Goal: Information Seeking & Learning: Learn about a topic

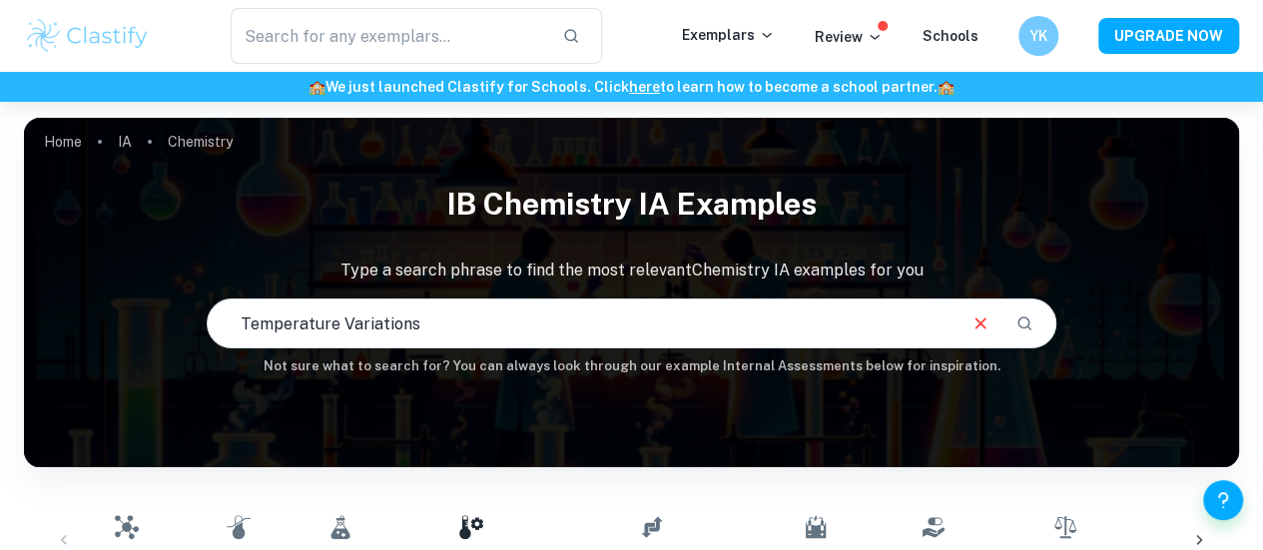
scroll to position [366, 0]
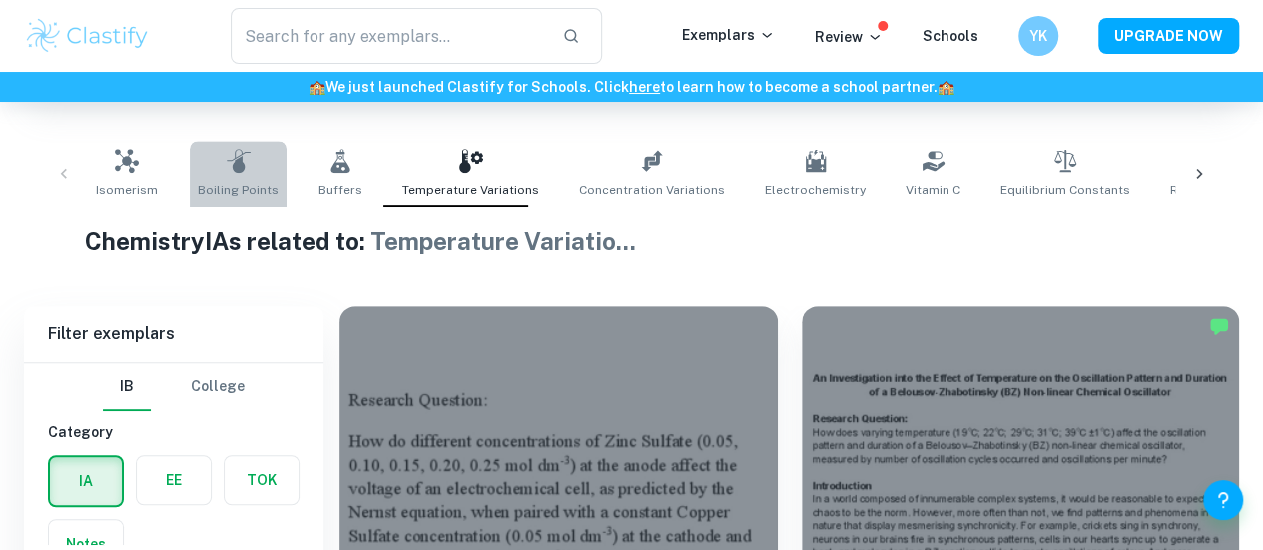
click at [240, 155] on icon at bounding box center [239, 161] width 24 height 24
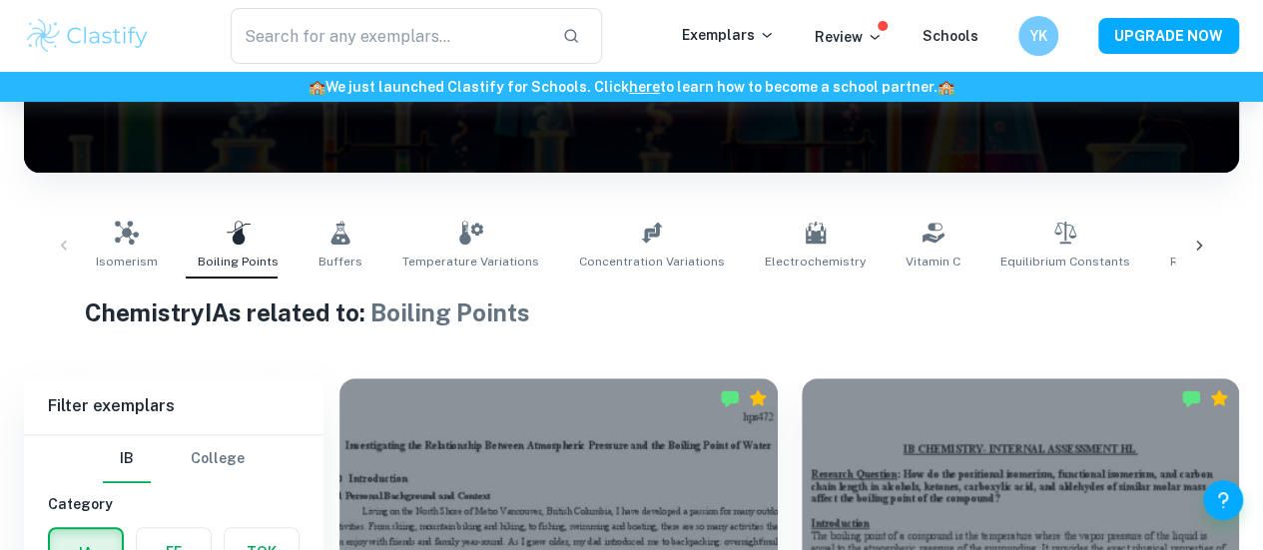
scroll to position [294, 0]
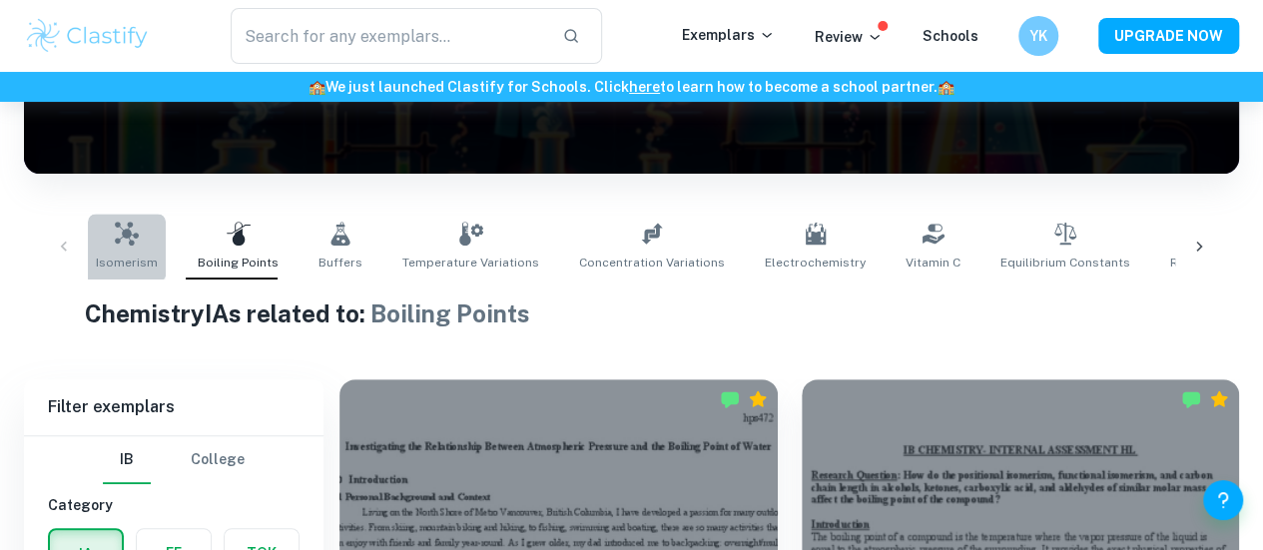
click at [101, 241] on link "Isomerism" at bounding box center [127, 247] width 78 height 66
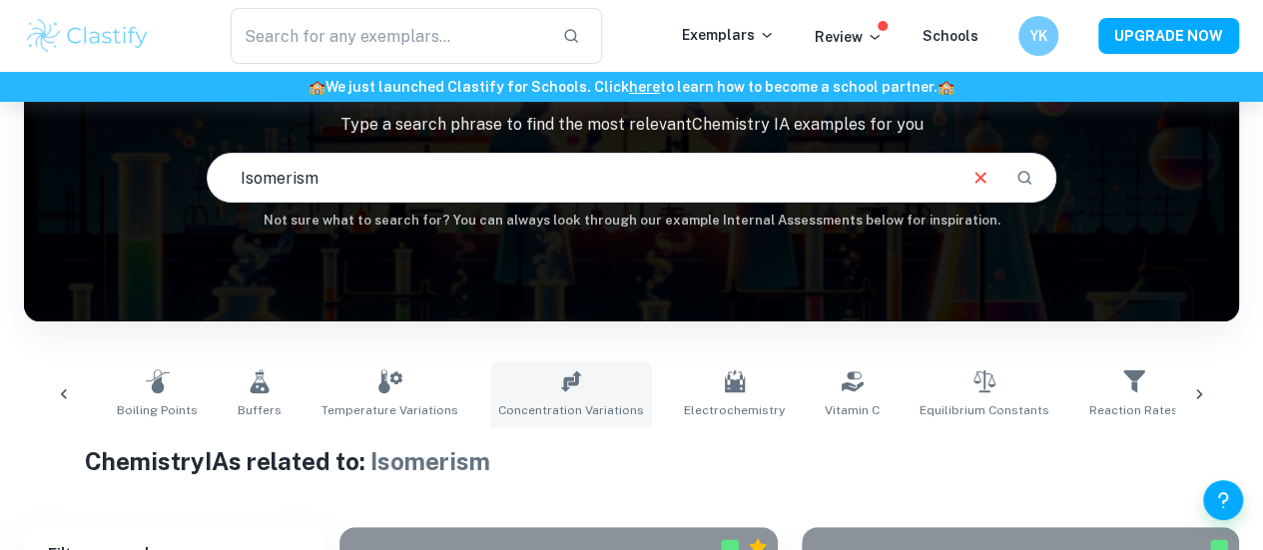
scroll to position [0, 82]
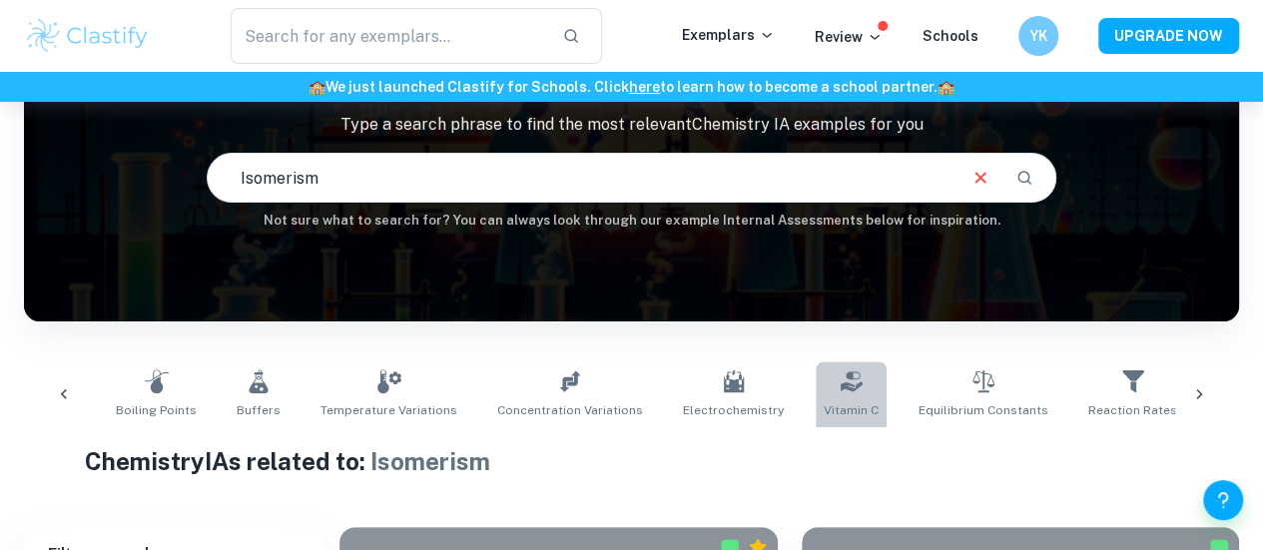
click at [825, 410] on span "Vitamin C" at bounding box center [851, 410] width 55 height 18
type input "Vitamin C"
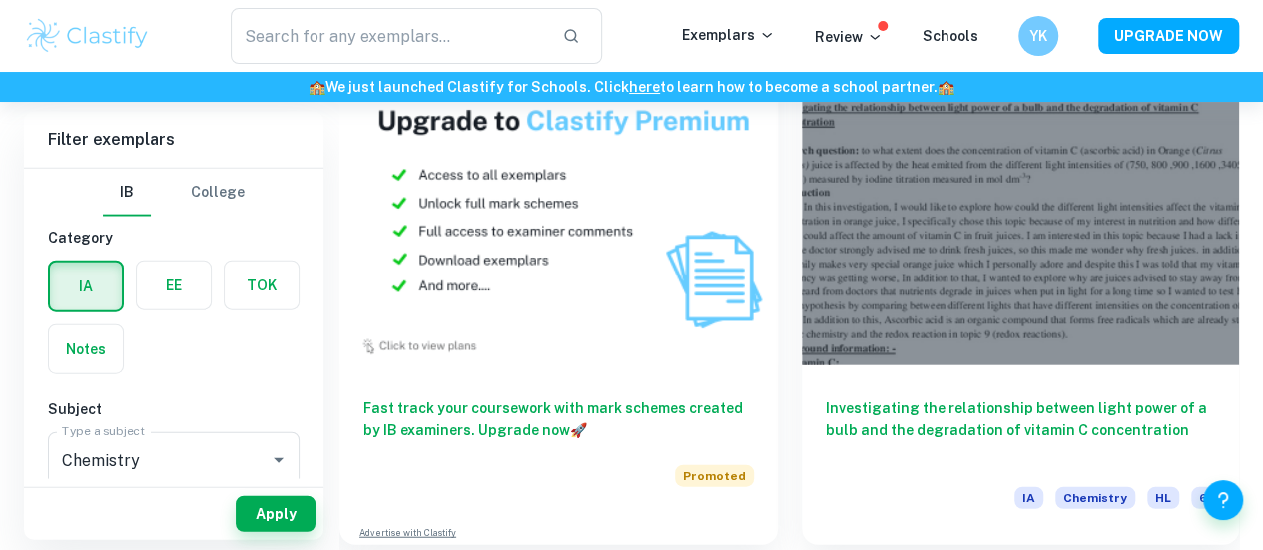
scroll to position [2234, 0]
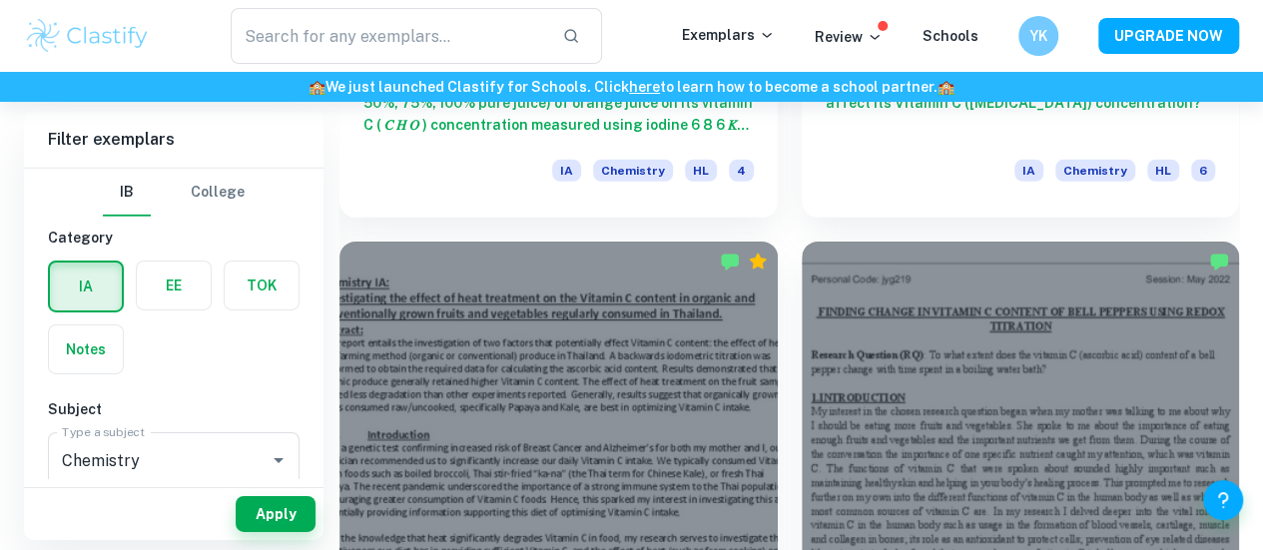
scroll to position [3091, 0]
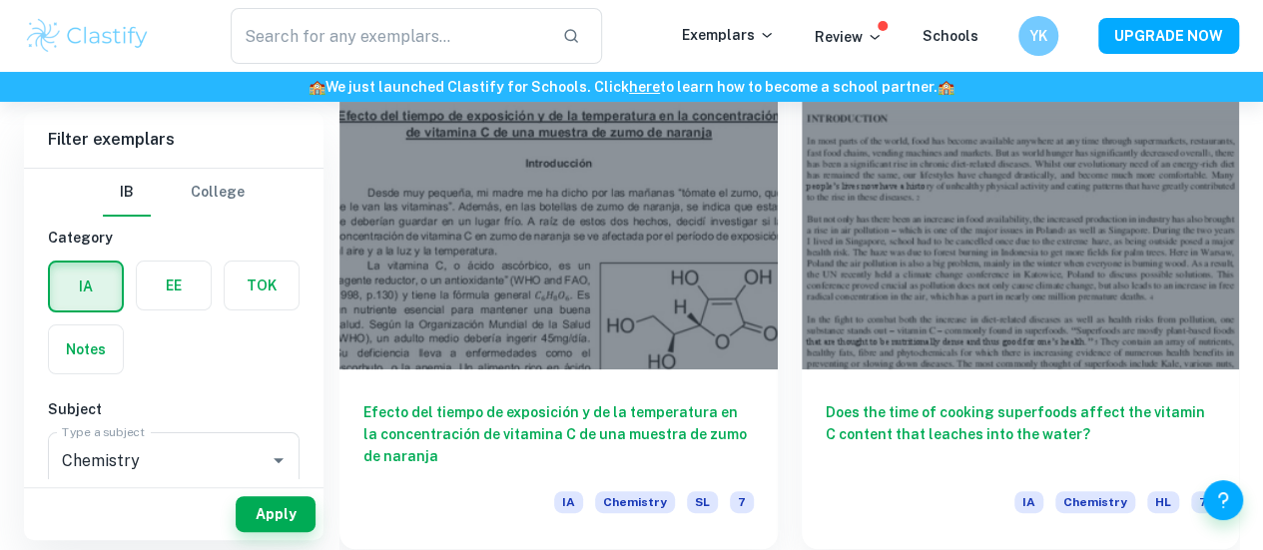
scroll to position [3826, 0]
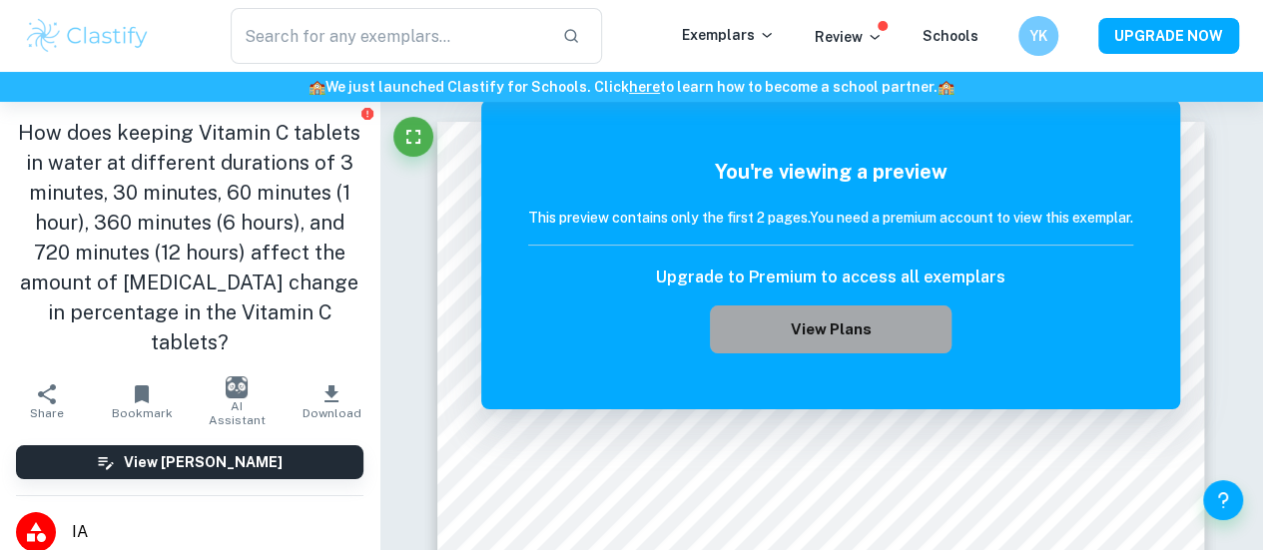
click at [803, 342] on button "View Plans" at bounding box center [831, 330] width 242 height 48
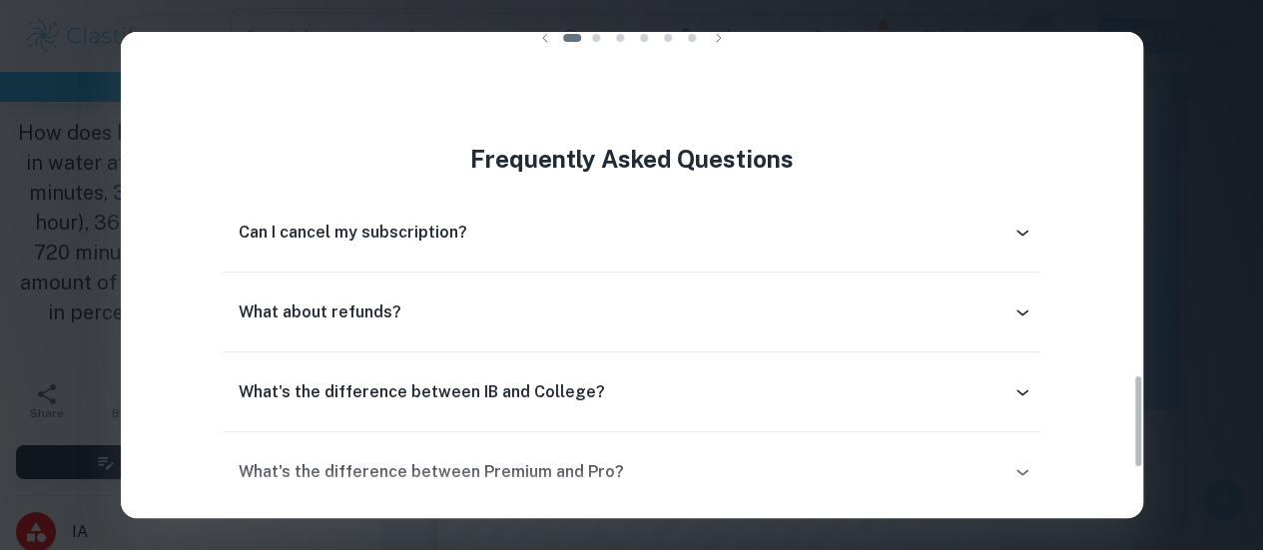
scroll to position [1772, 0]
click at [1165, 151] on div "Easily Ace Your IB Coursework & Crush College Essays. Get Clastify Premium Get …" at bounding box center [631, 275] width 1263 height 550
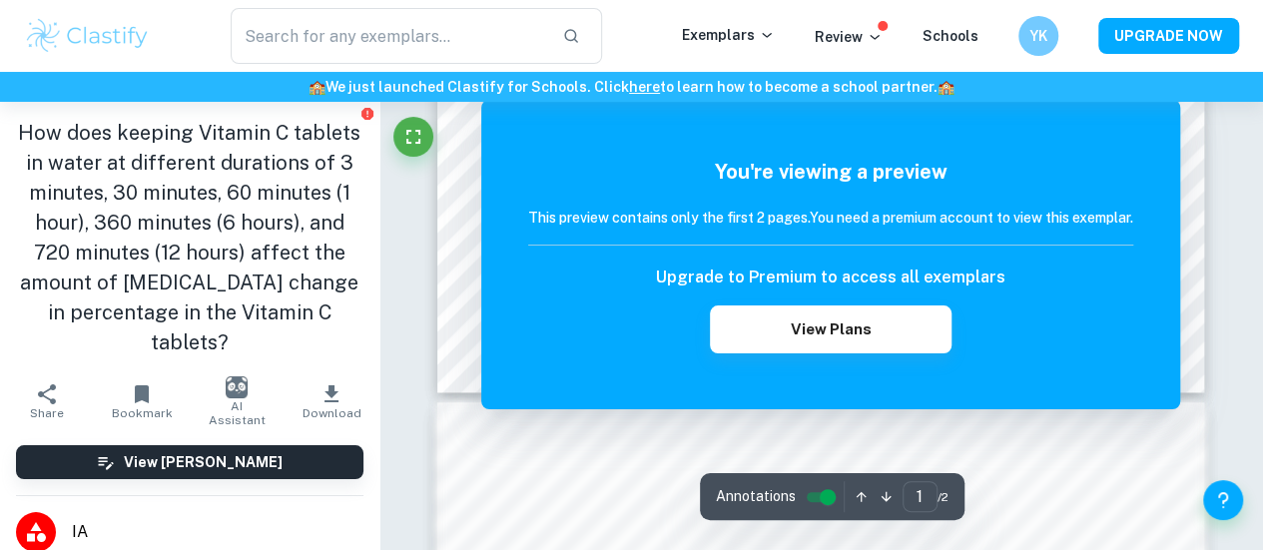
scroll to position [811, 0]
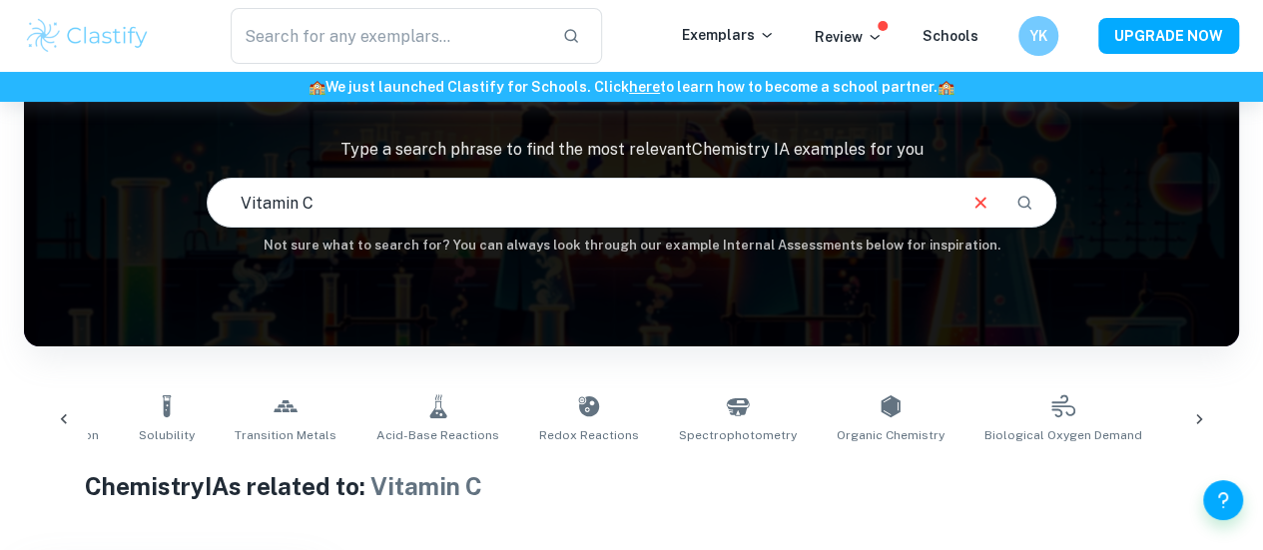
scroll to position [0, 1698]
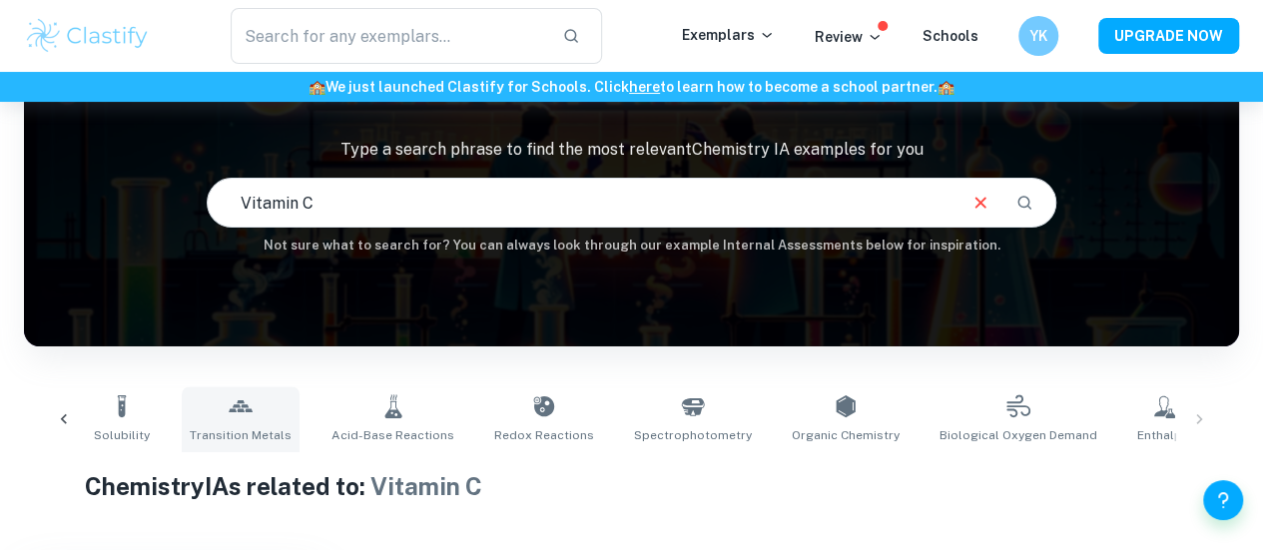
click at [229, 407] on icon at bounding box center [241, 406] width 24 height 24
type input "Transition Metals"
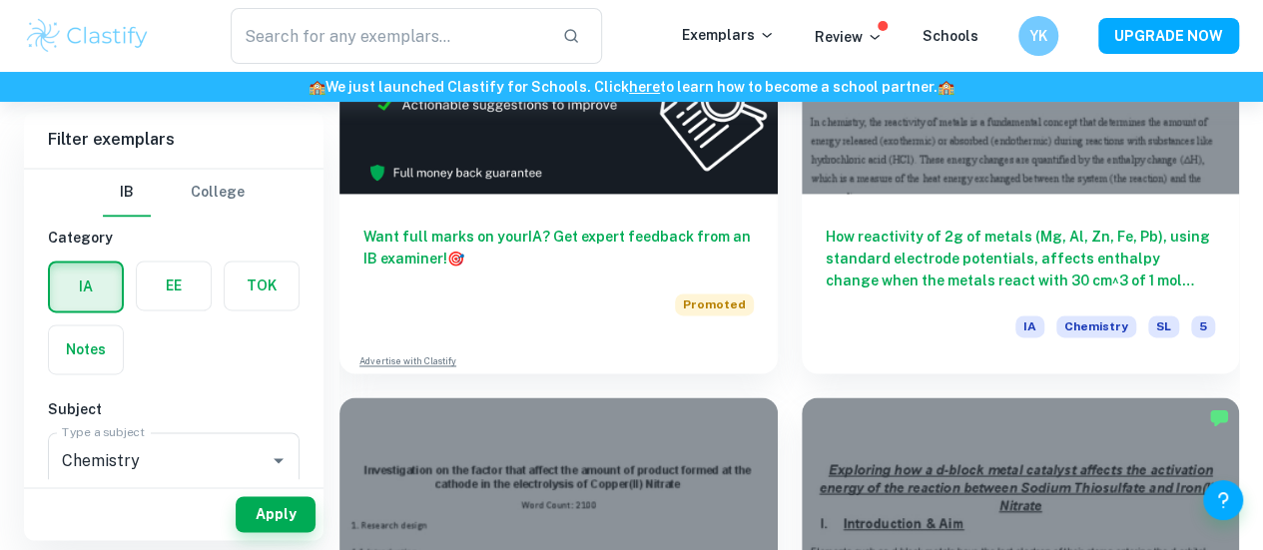
scroll to position [1342, 0]
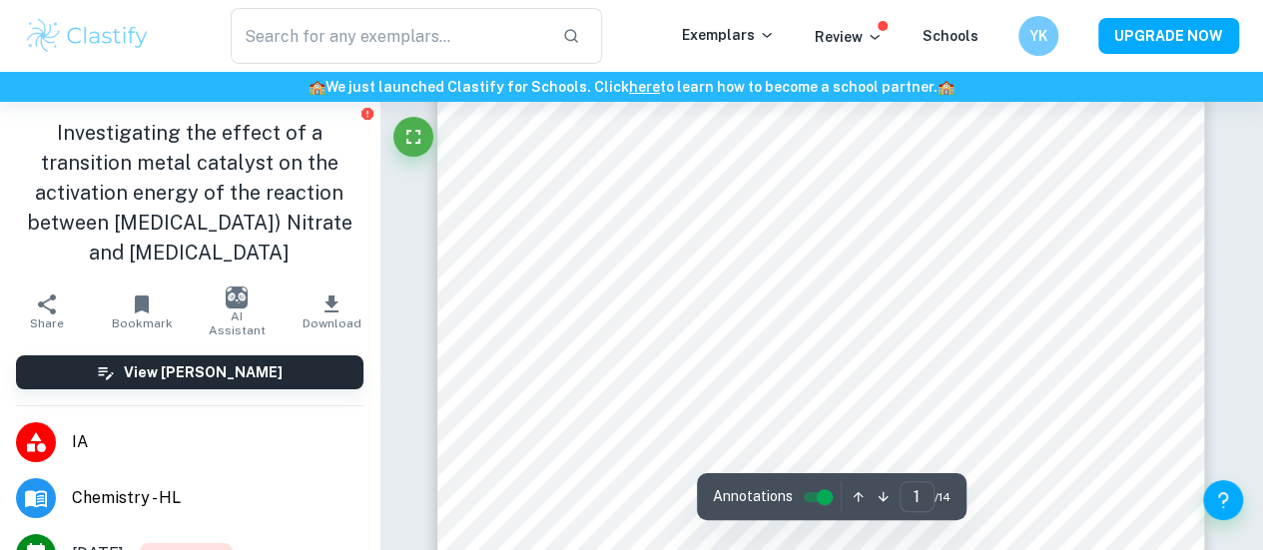
type input "2"
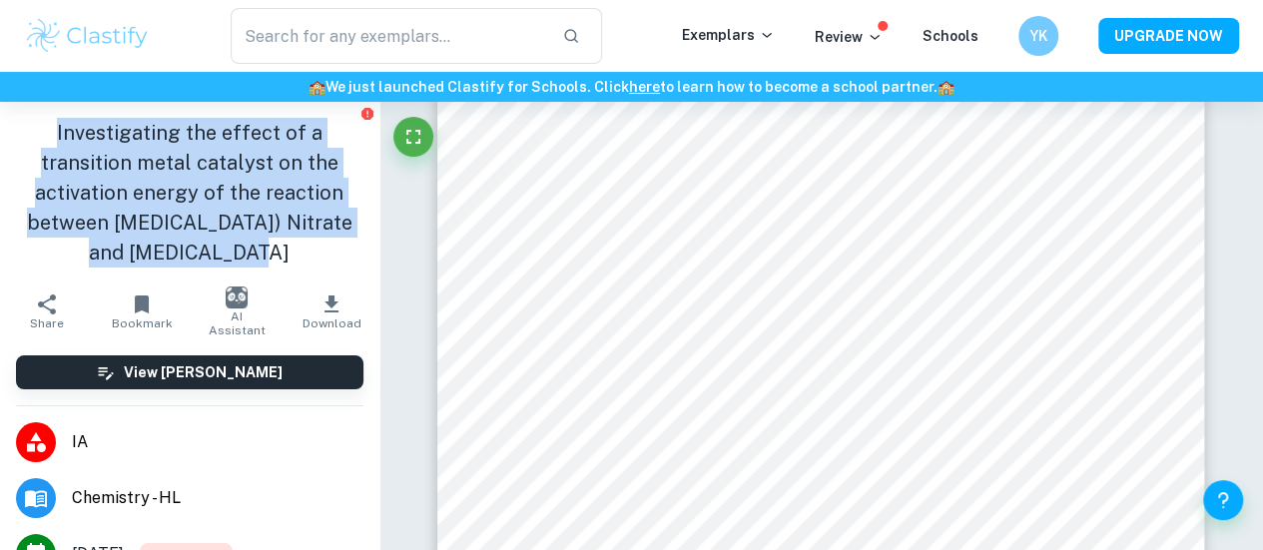
drag, startPoint x: 55, startPoint y: 140, endPoint x: 280, endPoint y: 251, distance: 250.5
click at [280, 251] on h1 "Investigating the effect of a transition metal catalyst on the activation energ…" at bounding box center [189, 193] width 347 height 150
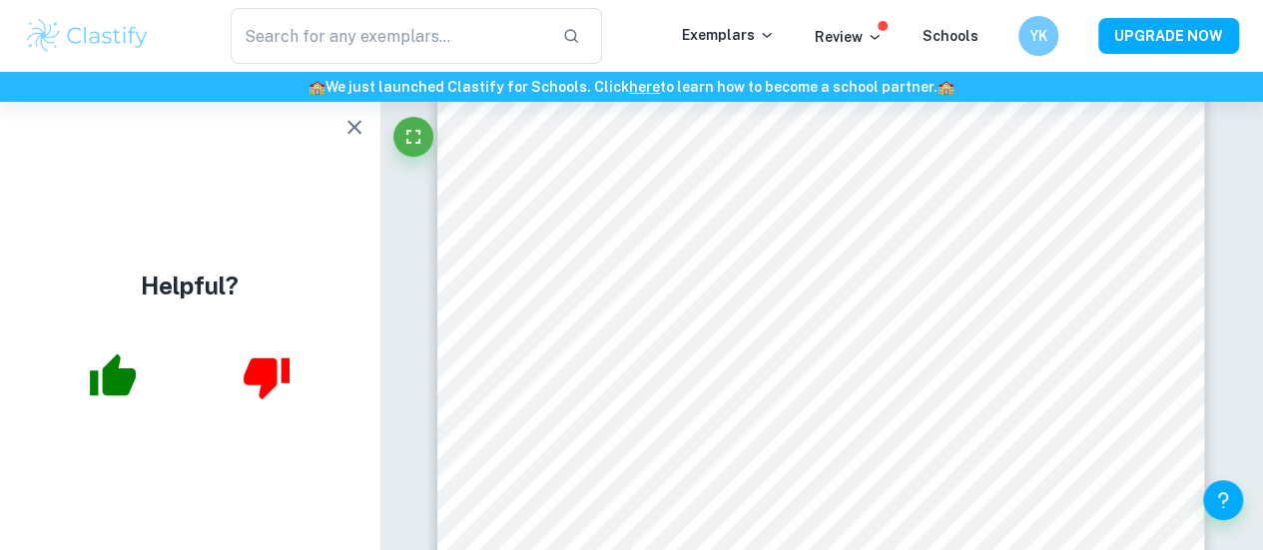
click at [347, 132] on icon "button" at bounding box center [354, 127] width 14 height 14
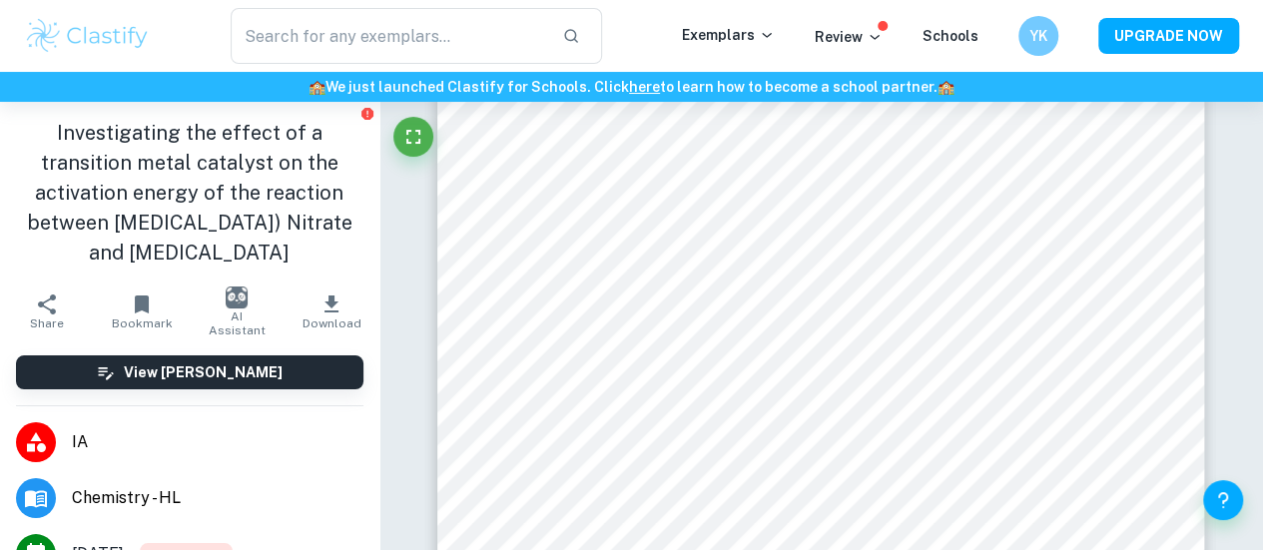
click at [210, 142] on h1 "Investigating the effect of a transition metal catalyst on the activation energ…" at bounding box center [189, 193] width 347 height 150
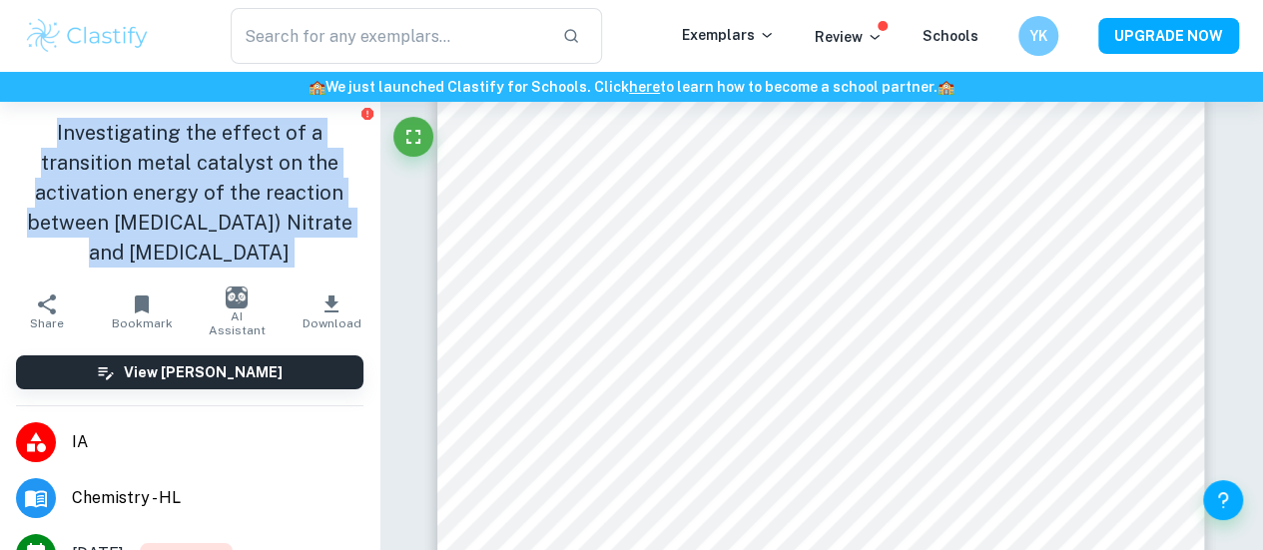
click at [210, 142] on h1 "Investigating the effect of a transition metal catalyst on the activation energ…" at bounding box center [189, 193] width 347 height 150
copy aside "Investigating the effect of a transition metal catalyst on the activation energ…"
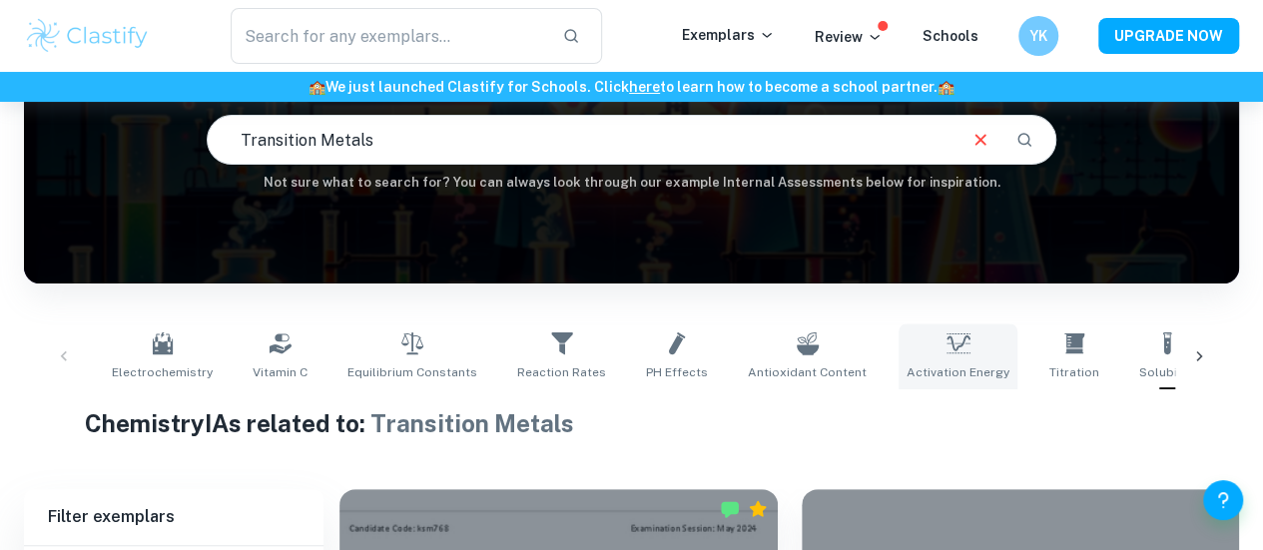
scroll to position [0, 1603]
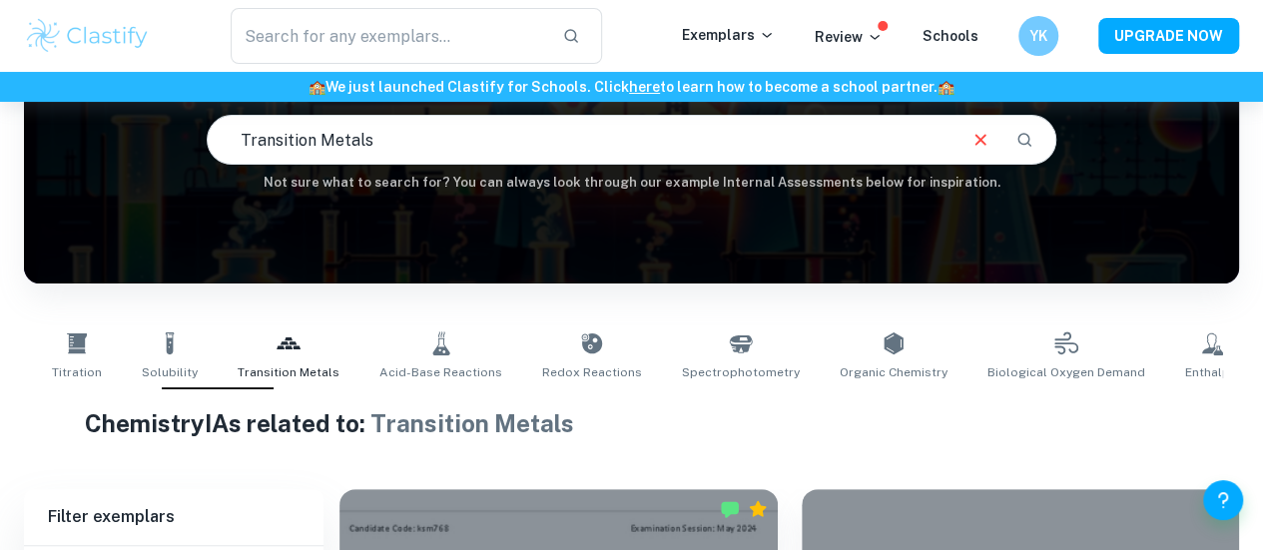
click at [1164, 193] on div "IB Chemistry IA examples Type a search phrase to find the most relevant Chemist…" at bounding box center [631, 91] width 1215 height 203
type input "Catalysts"
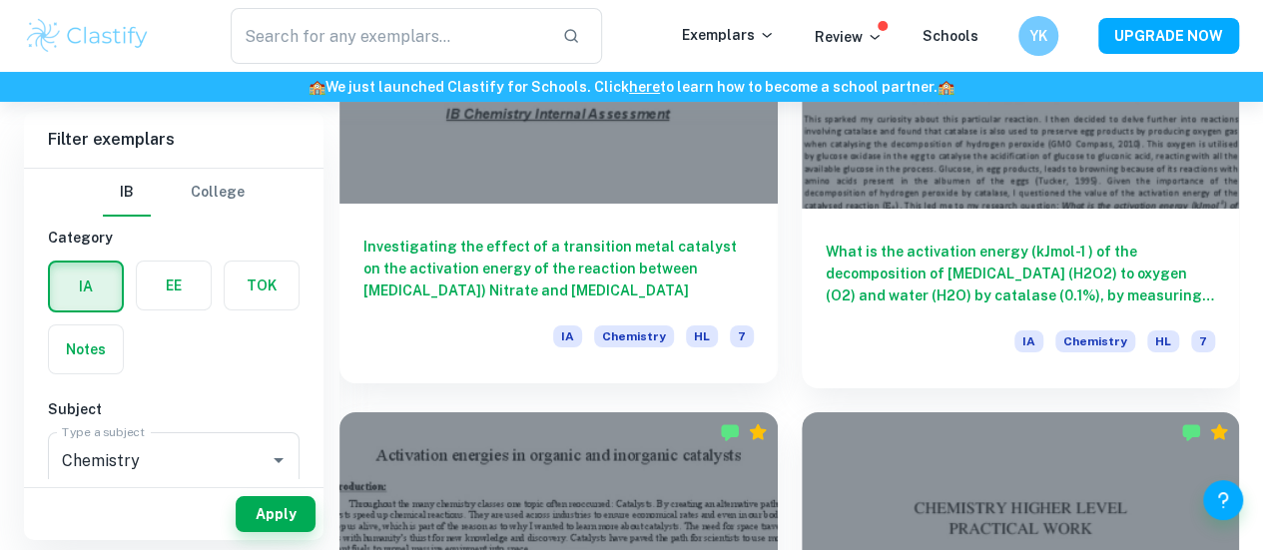
scroll to position [3465, 0]
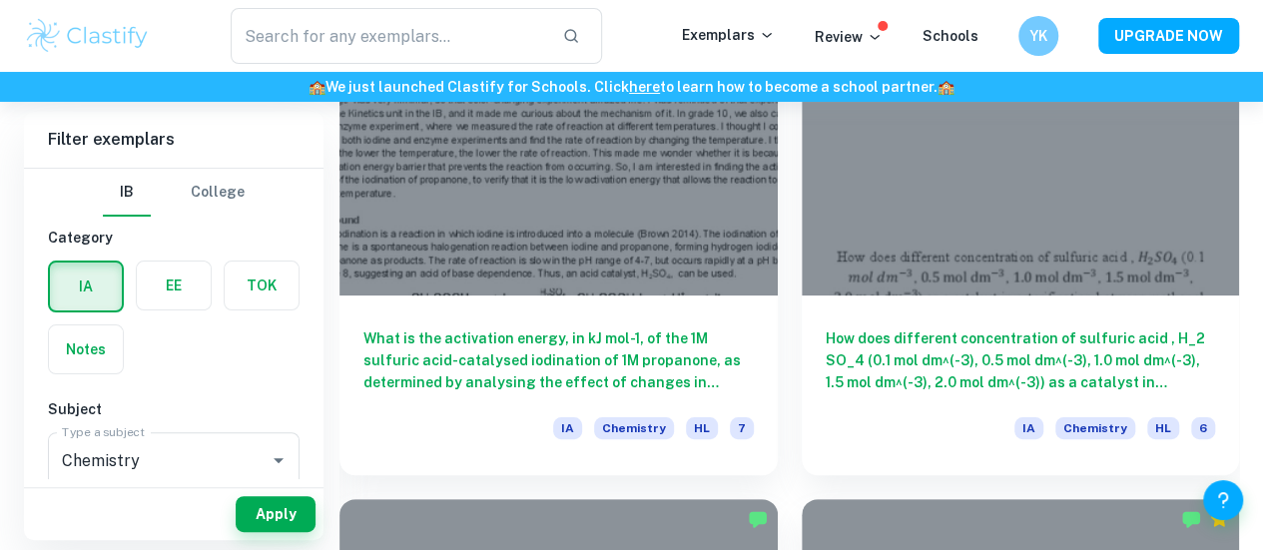
scroll to position [7626, 0]
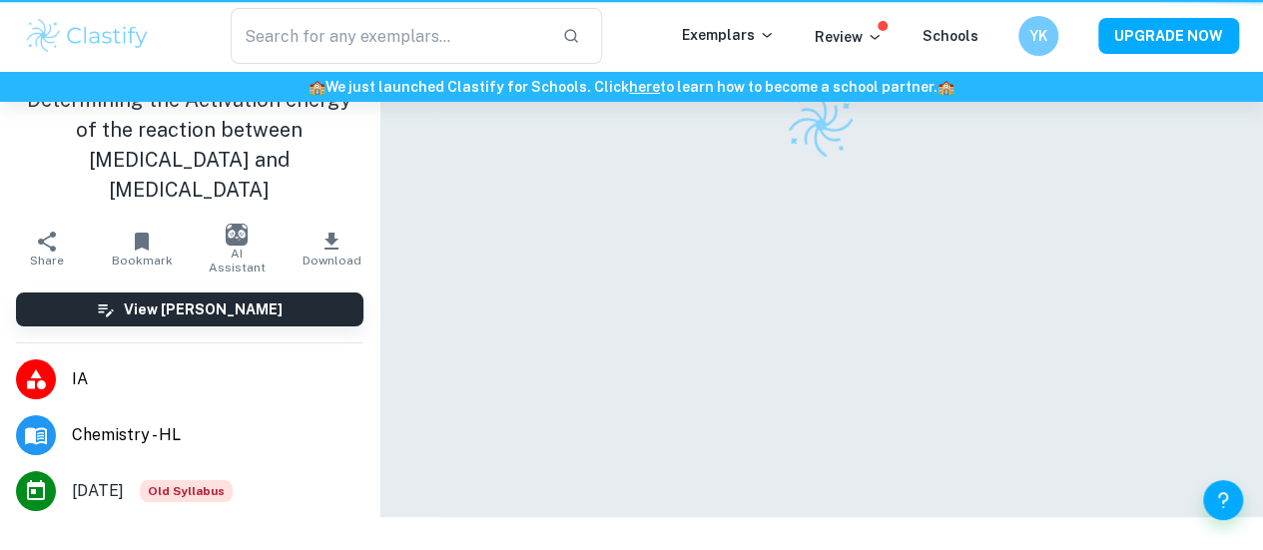
scroll to position [4, 0]
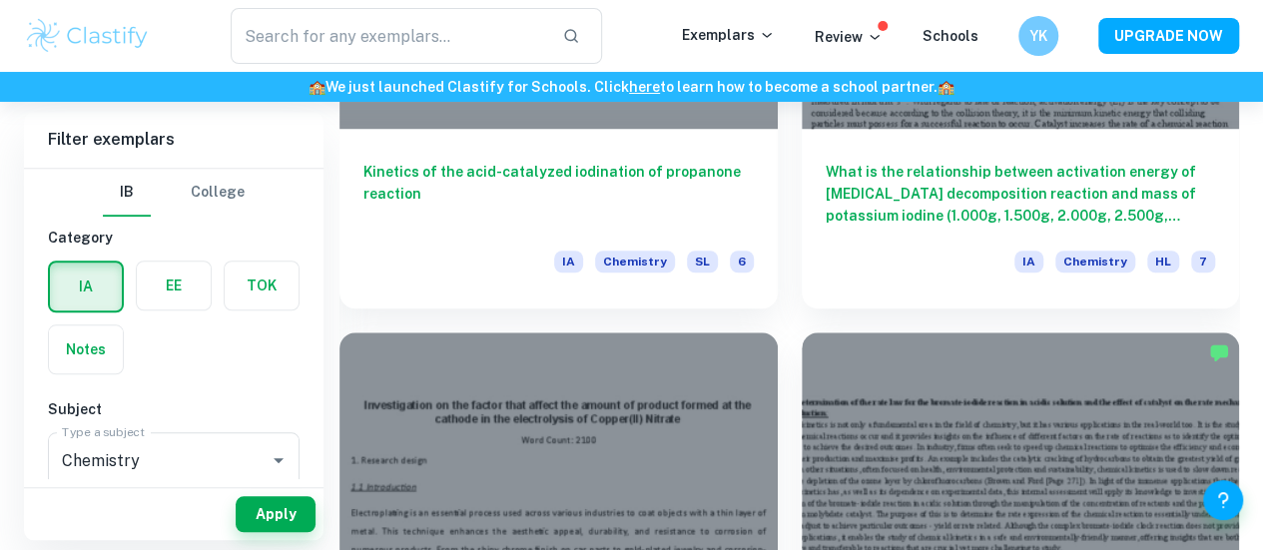
scroll to position [8555, 0]
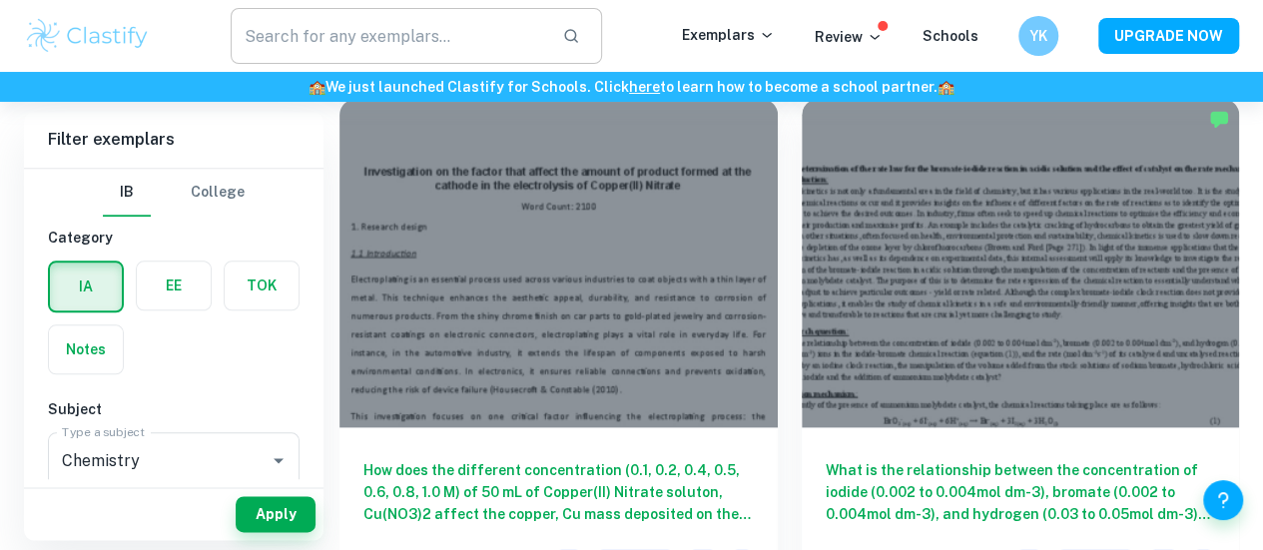
click at [462, 37] on input "text" at bounding box center [389, 36] width 316 height 56
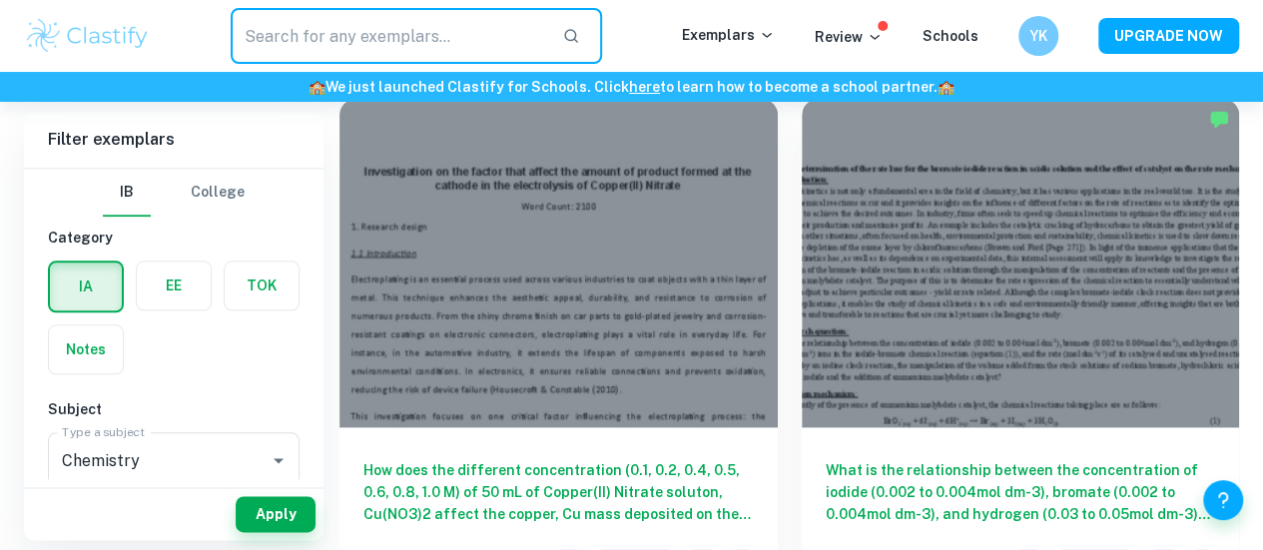
paste input "Investigating the effect of a transition metal catalyst on the activation energ…"
type input "Investigating the effect of a transition metal catalyst on the activation energ…"
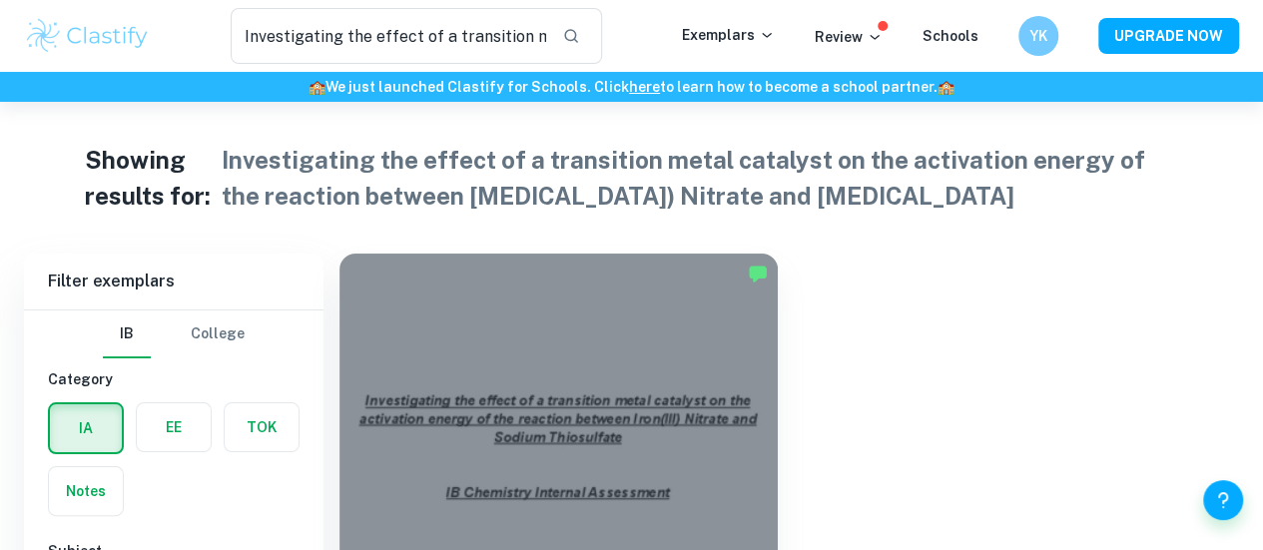
scroll to position [102, 0]
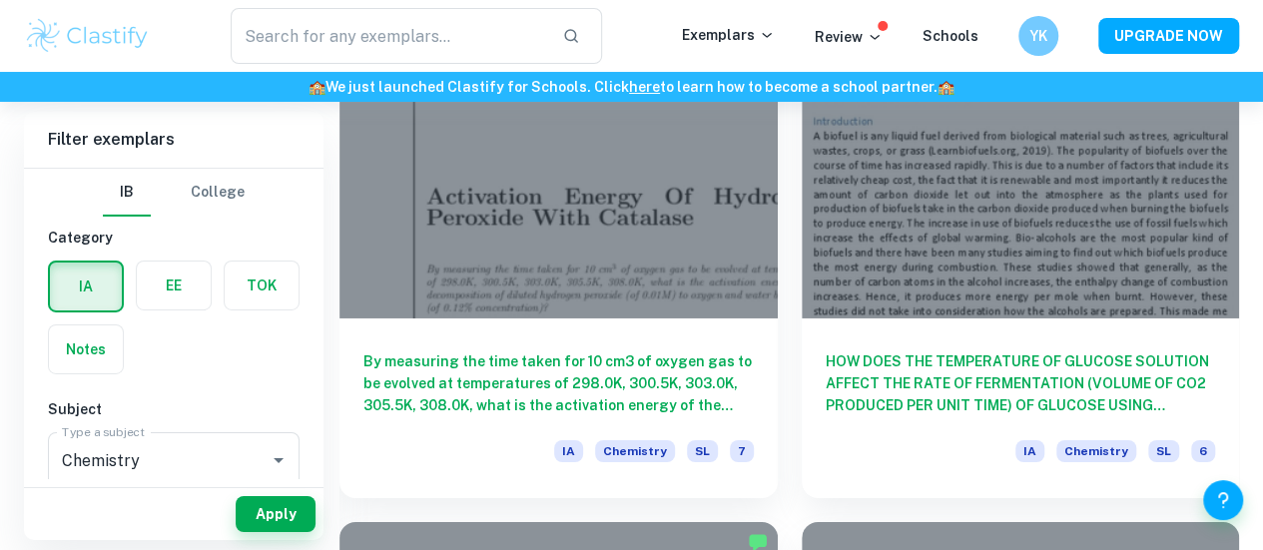
scroll to position [7155, 0]
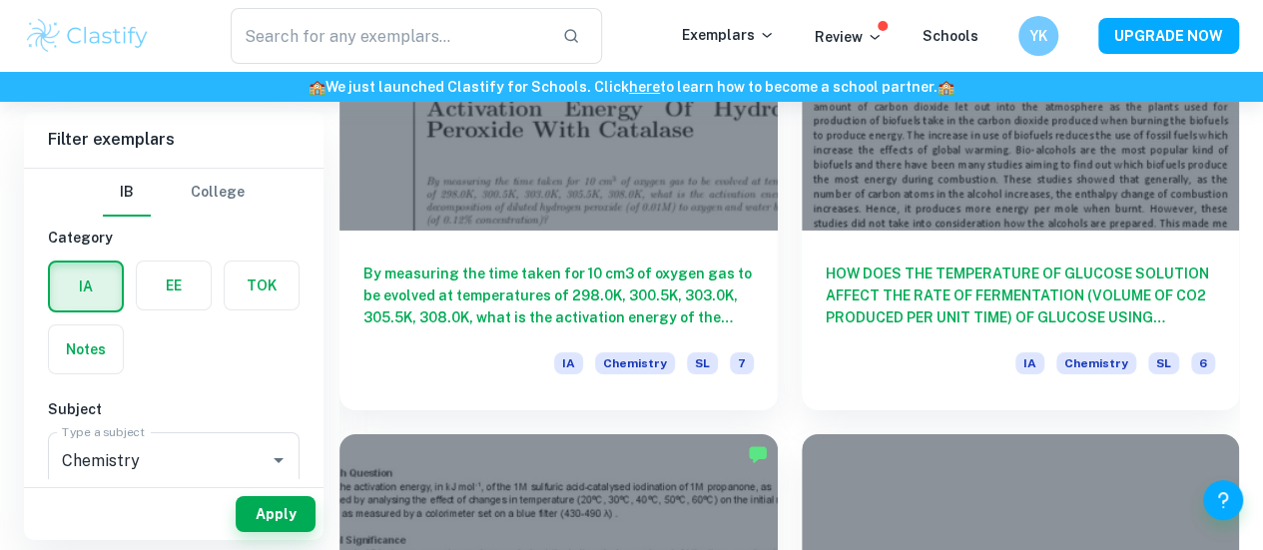
drag, startPoint x: 728, startPoint y: 512, endPoint x: 328, endPoint y: 210, distance: 501.0
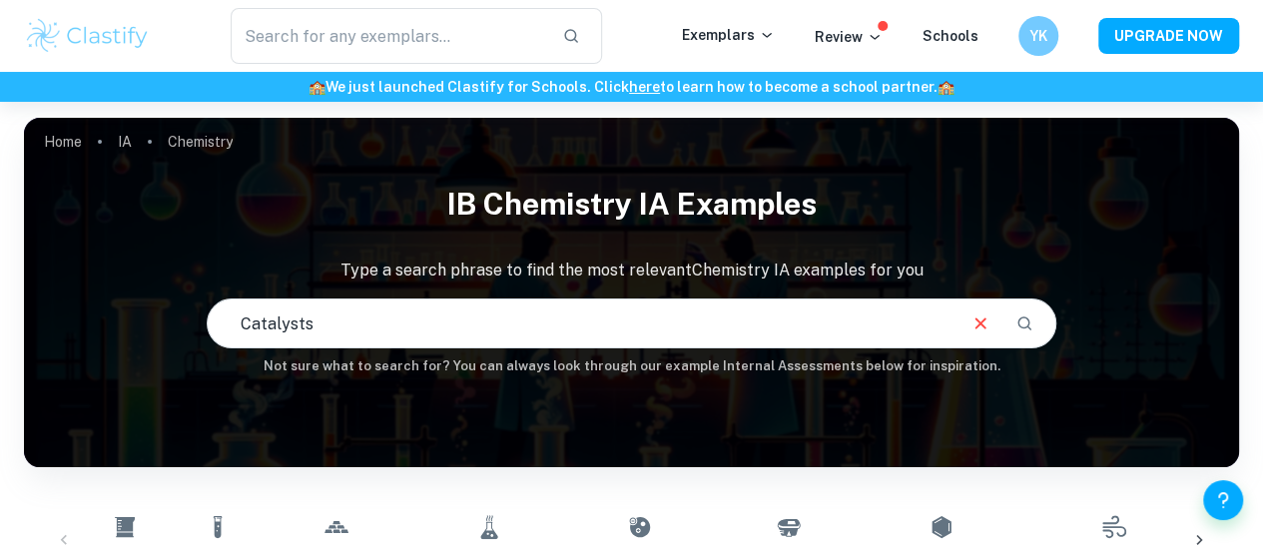
scroll to position [172, 0]
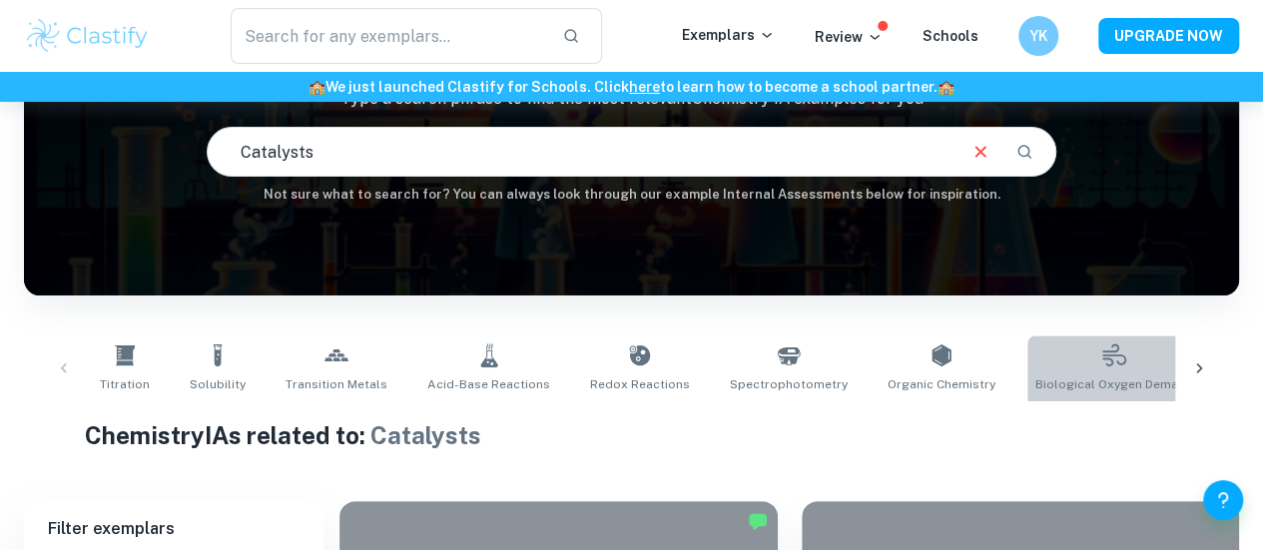
click at [1027, 372] on link "Biological Oxygen Demand" at bounding box center [1114, 368] width 174 height 66
type input "Biological Oxygen Demand"
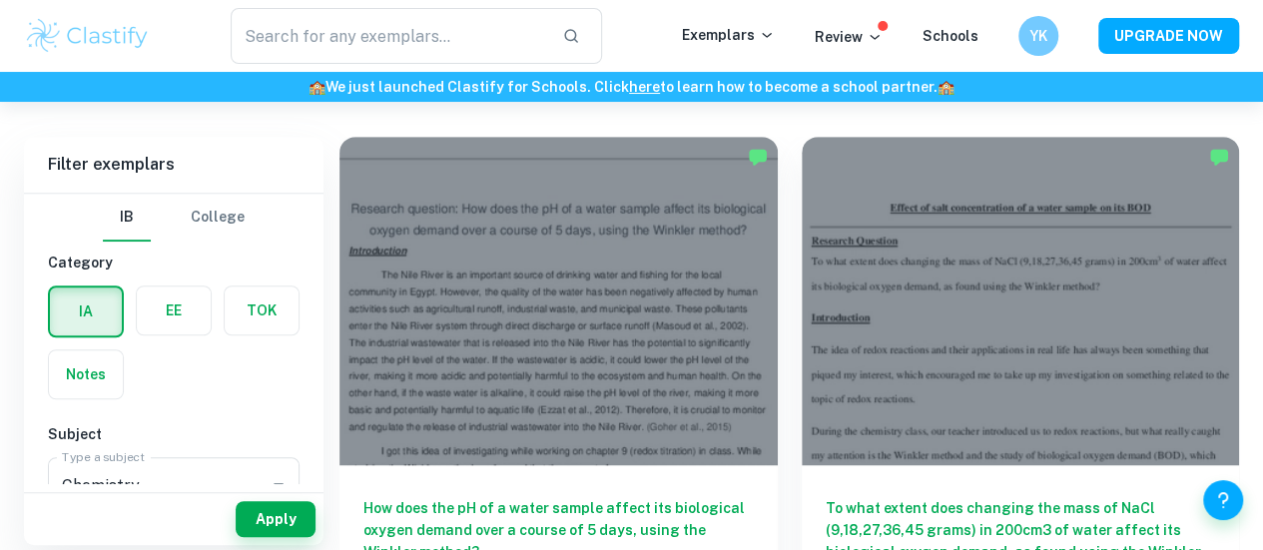
scroll to position [541, 0]
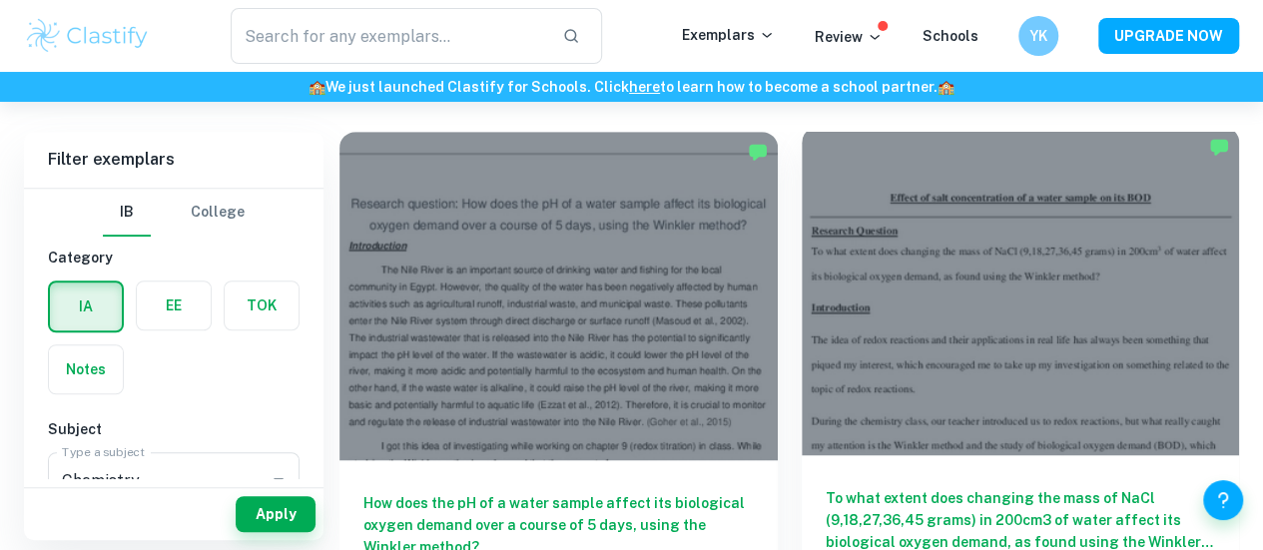
click at [838, 281] on div at bounding box center [1021, 291] width 438 height 328
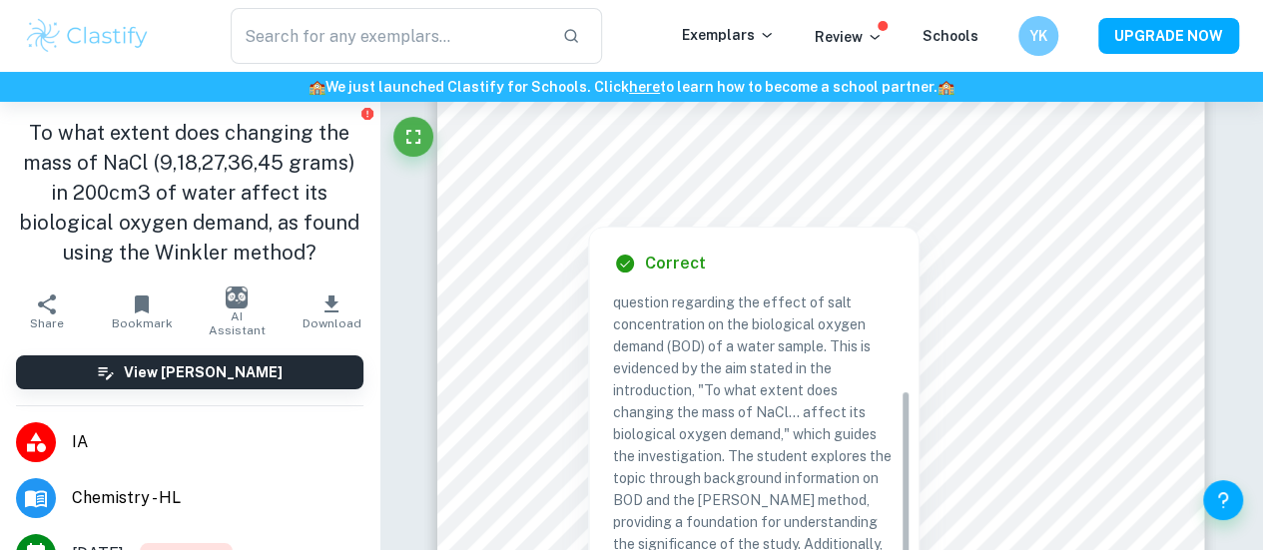
scroll to position [150, 0]
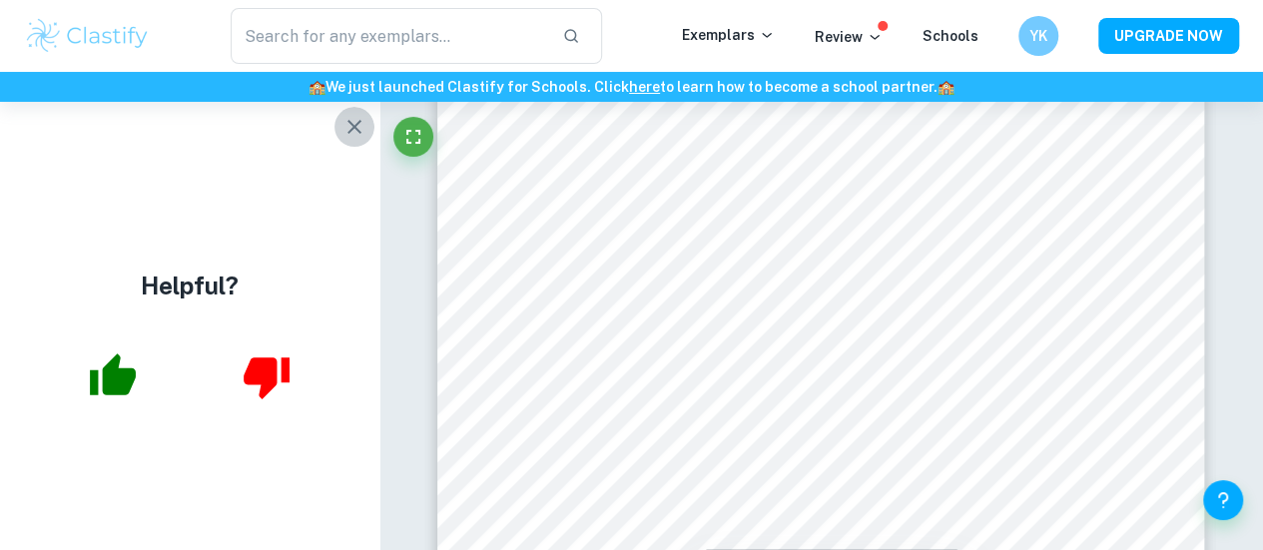
click at [355, 126] on icon "button" at bounding box center [354, 127] width 24 height 24
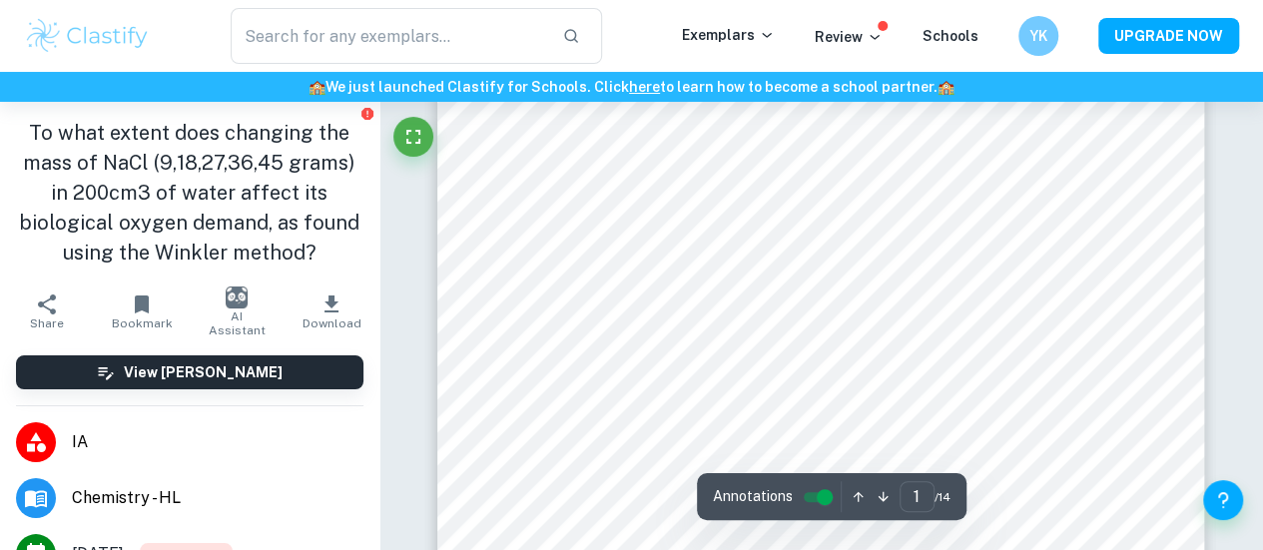
scroll to position [282, 0]
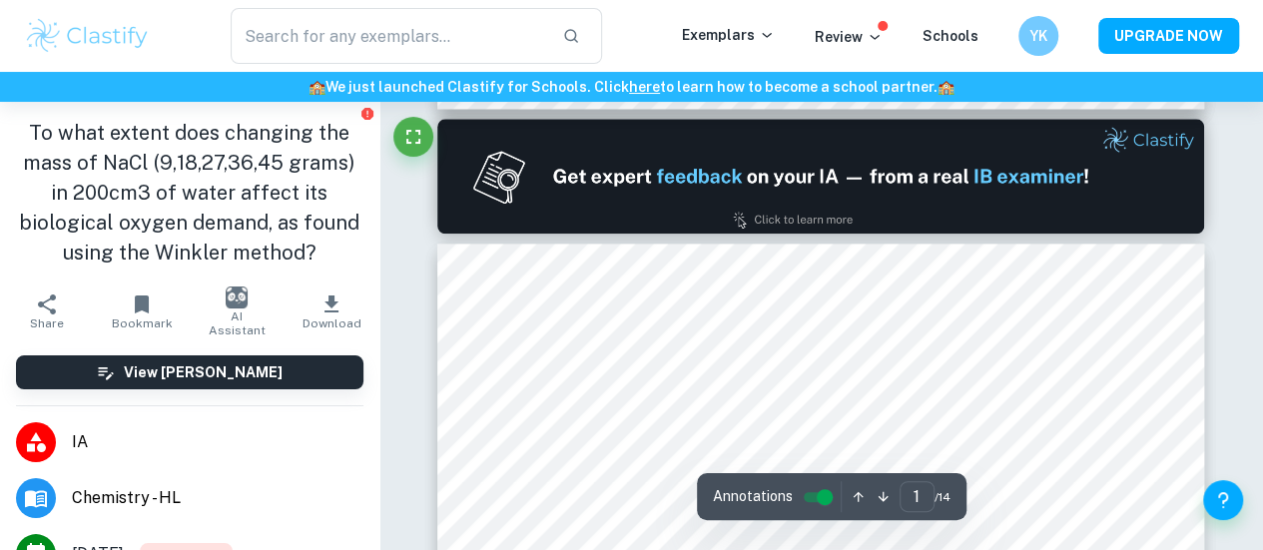
type input "2"
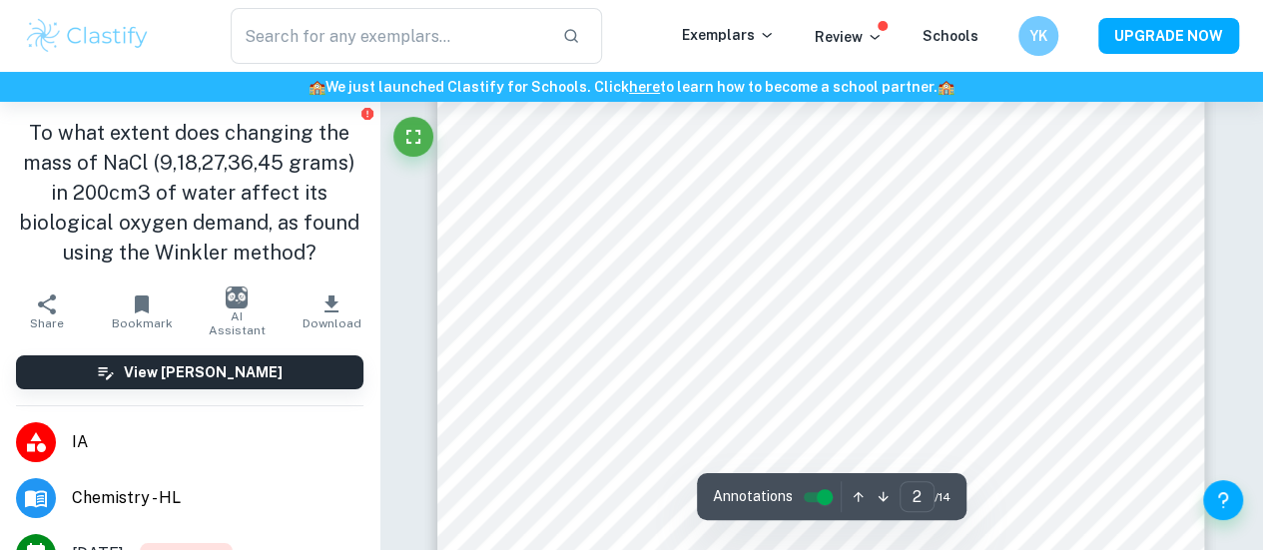
scroll to position [1242, 0]
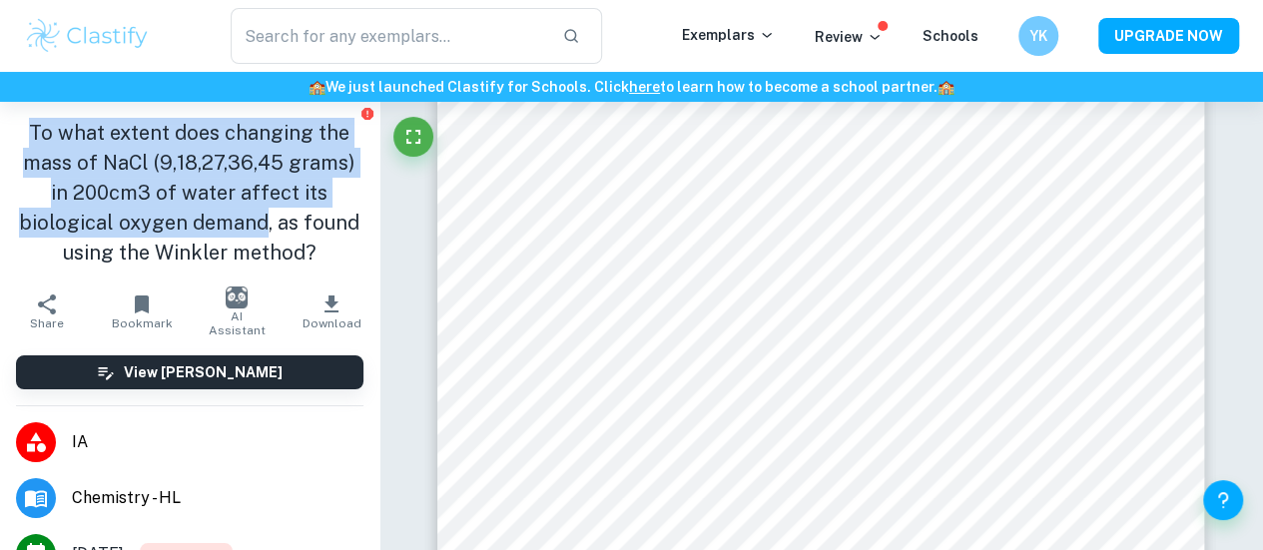
drag, startPoint x: 27, startPoint y: 135, endPoint x: 255, endPoint y: 219, distance: 242.6
click at [255, 219] on h1 "To what extent does changing the mass of NaCl (9,18,27,36,45 grams) in 200cm3 o…" at bounding box center [189, 193] width 347 height 150
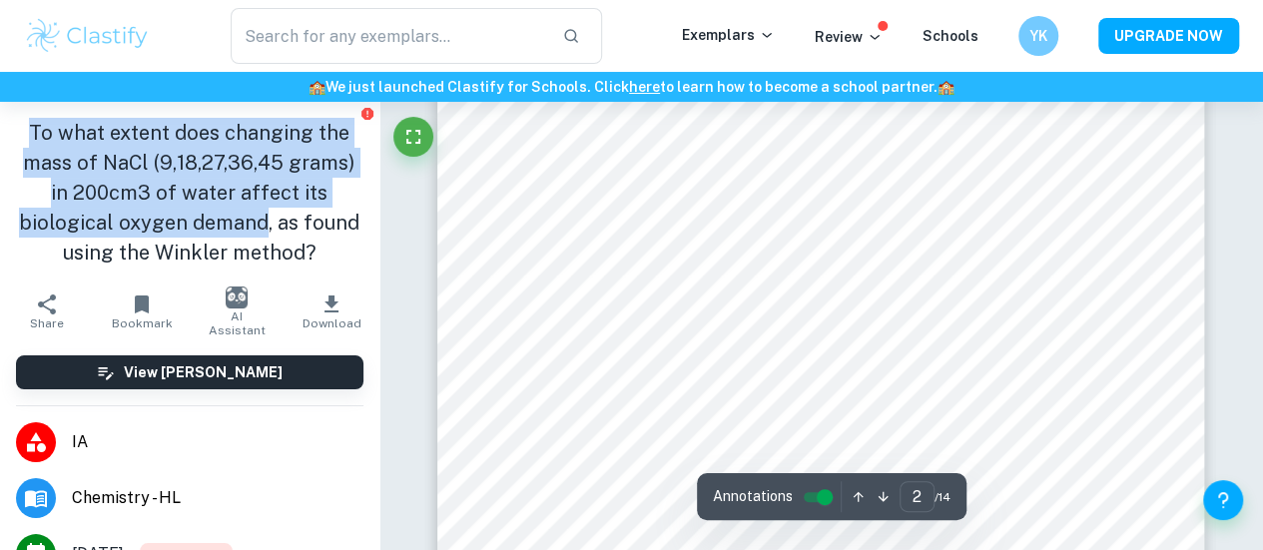
scroll to position [1466, 0]
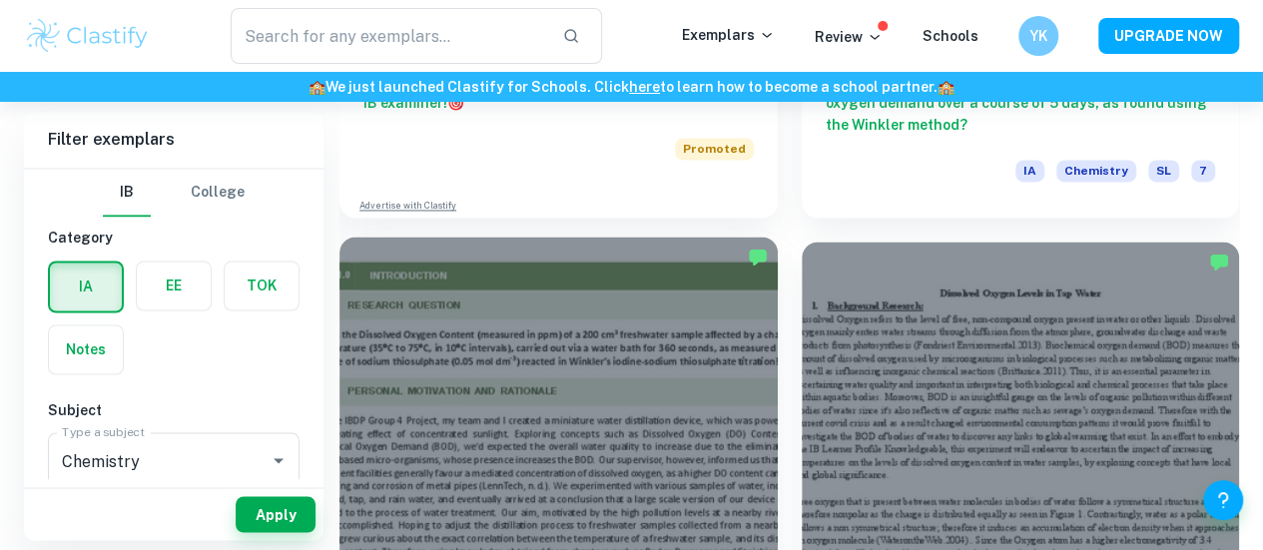
scroll to position [1496, 0]
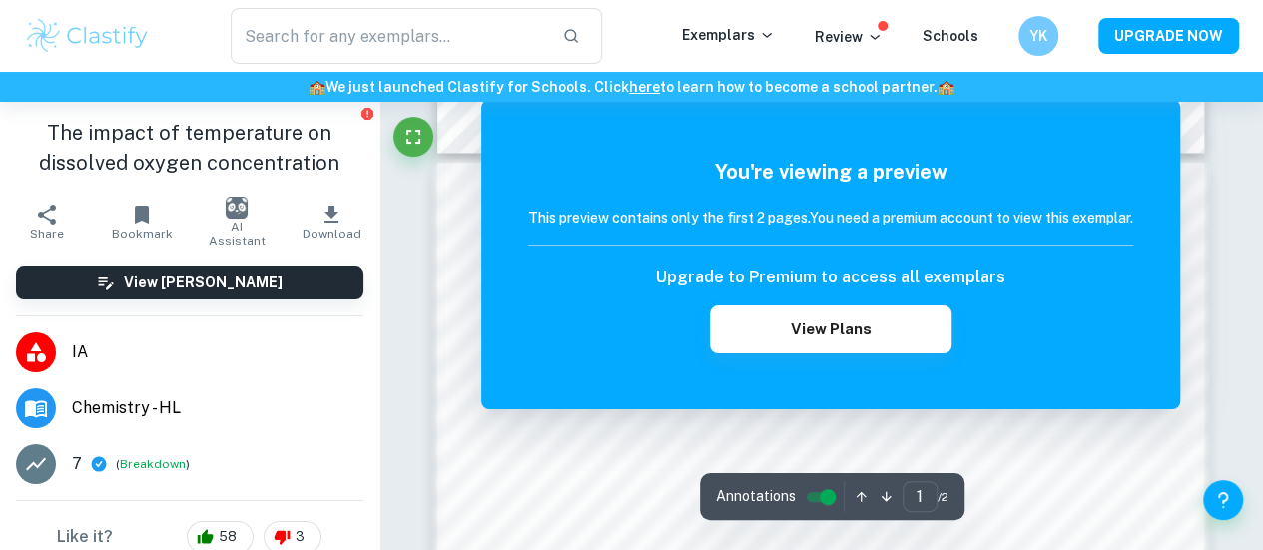
scroll to position [1287, 0]
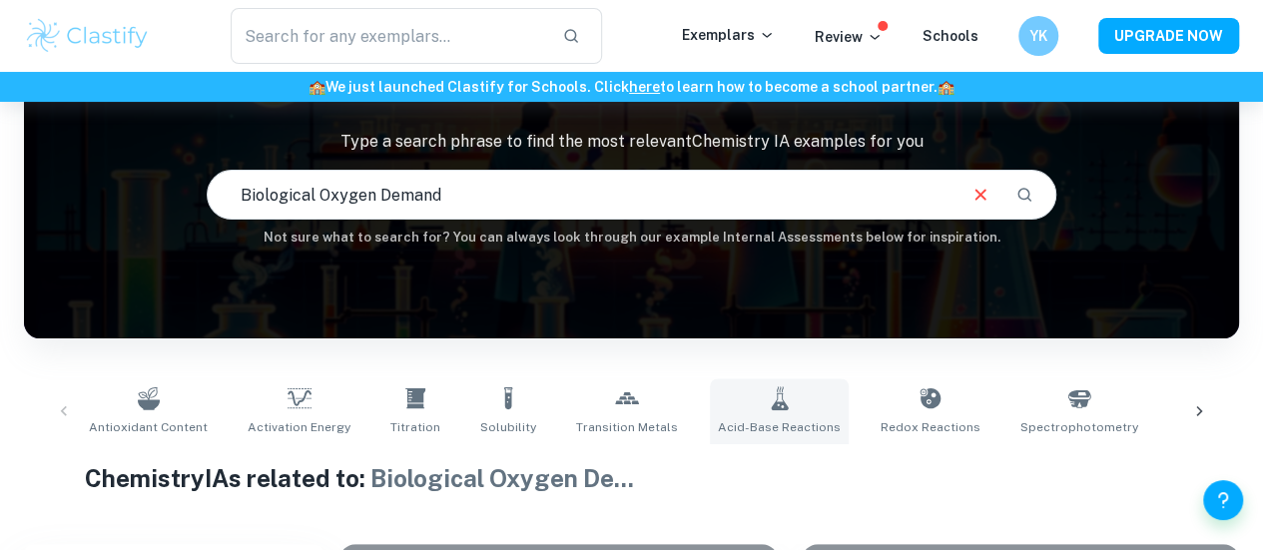
scroll to position [0, 1248]
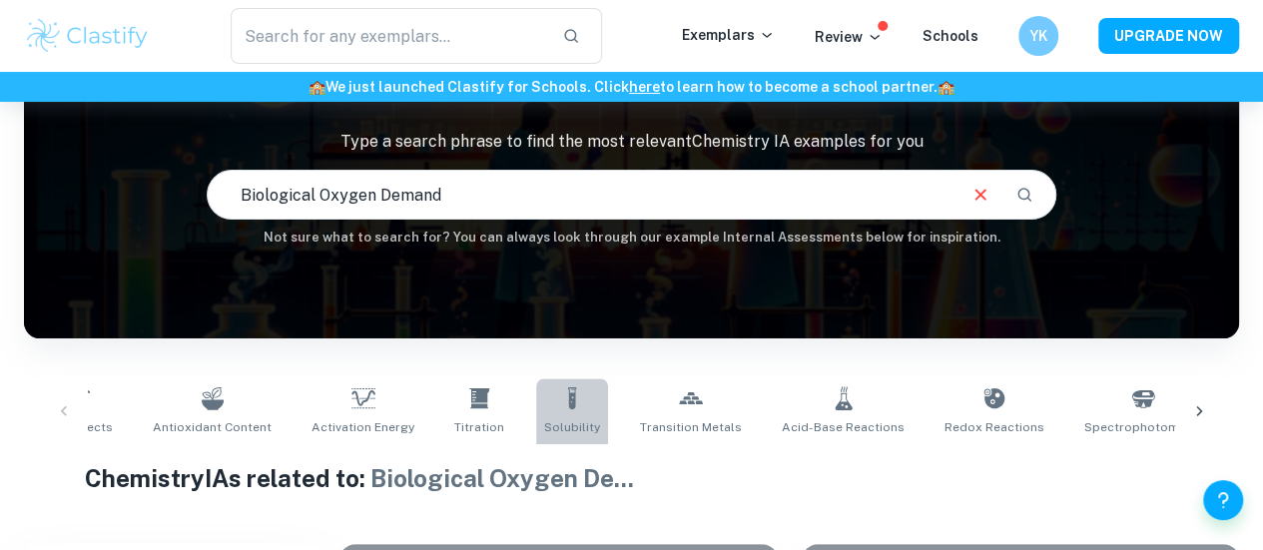
click at [536, 384] on link "Solubility" at bounding box center [572, 411] width 72 height 66
type input "Solubility"
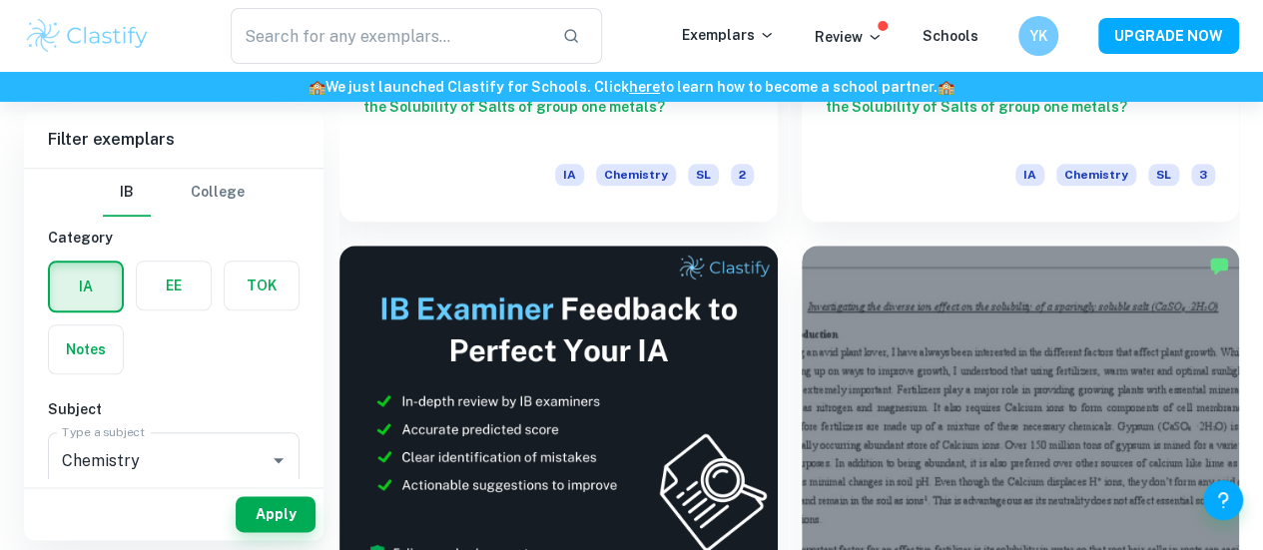
scroll to position [964, 0]
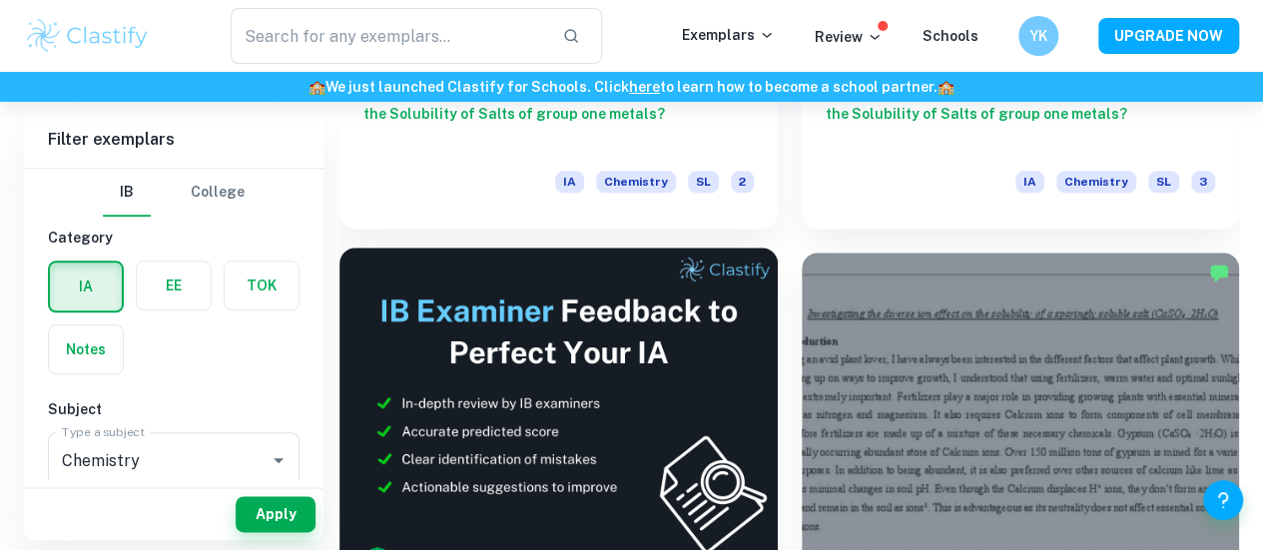
scroll to position [955, 0]
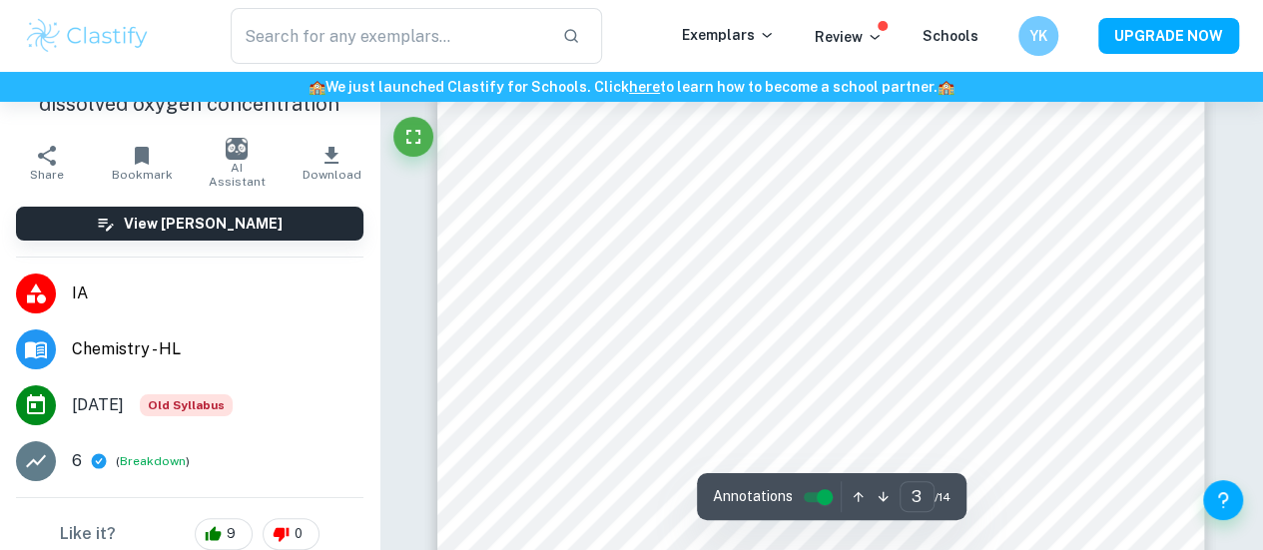
scroll to position [2471, 0]
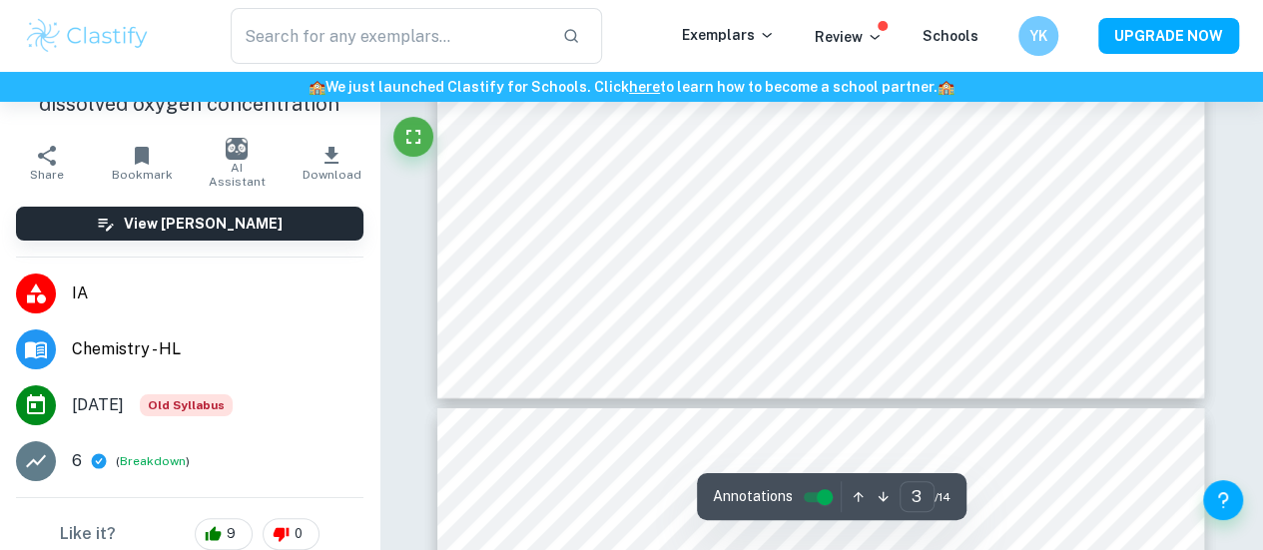
type input "4"
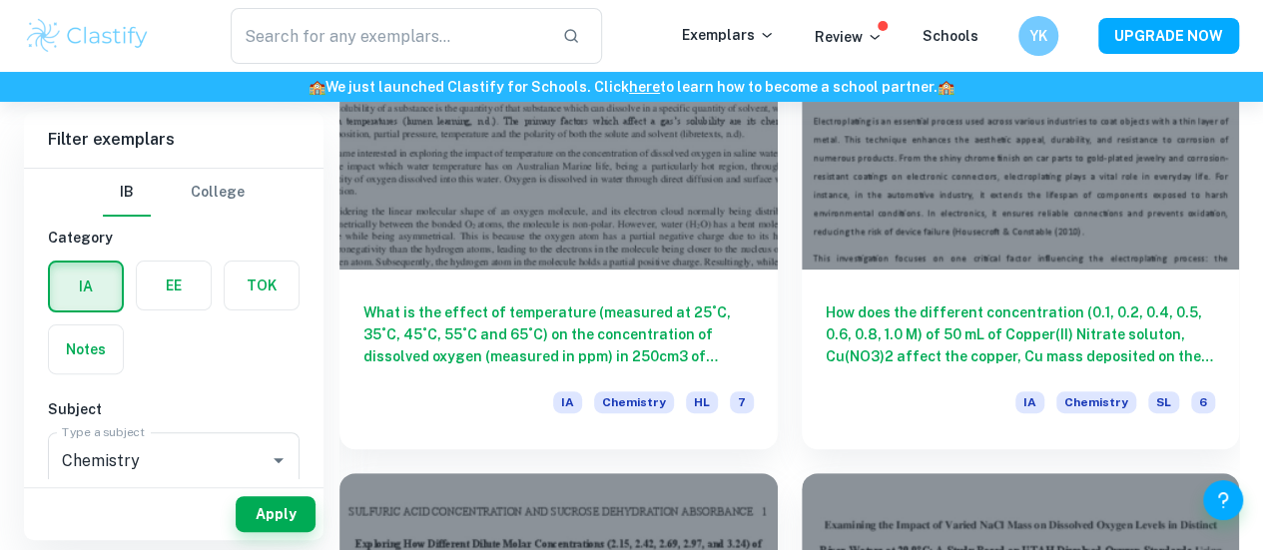
scroll to position [3930, 0]
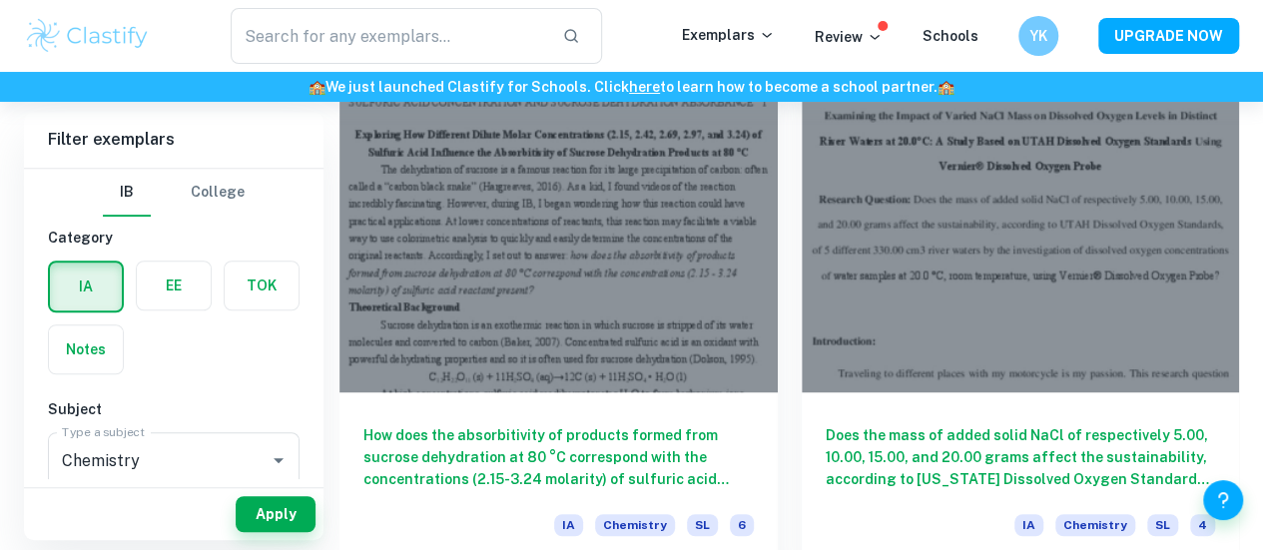
scroll to position [4311, 0]
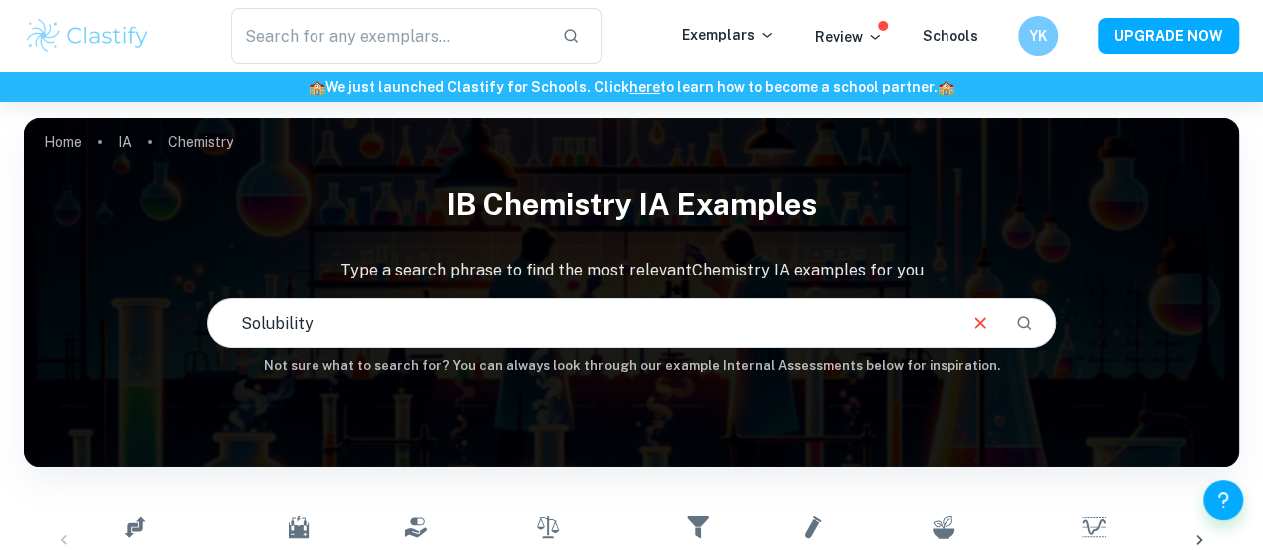
scroll to position [335, 0]
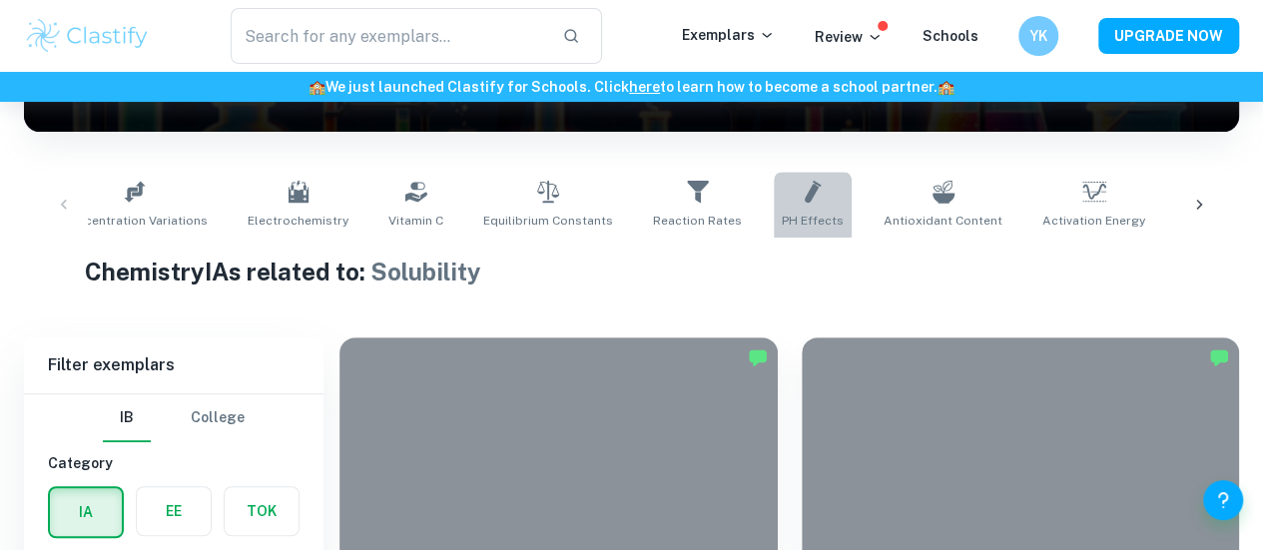
click at [805, 190] on icon at bounding box center [813, 192] width 16 height 22
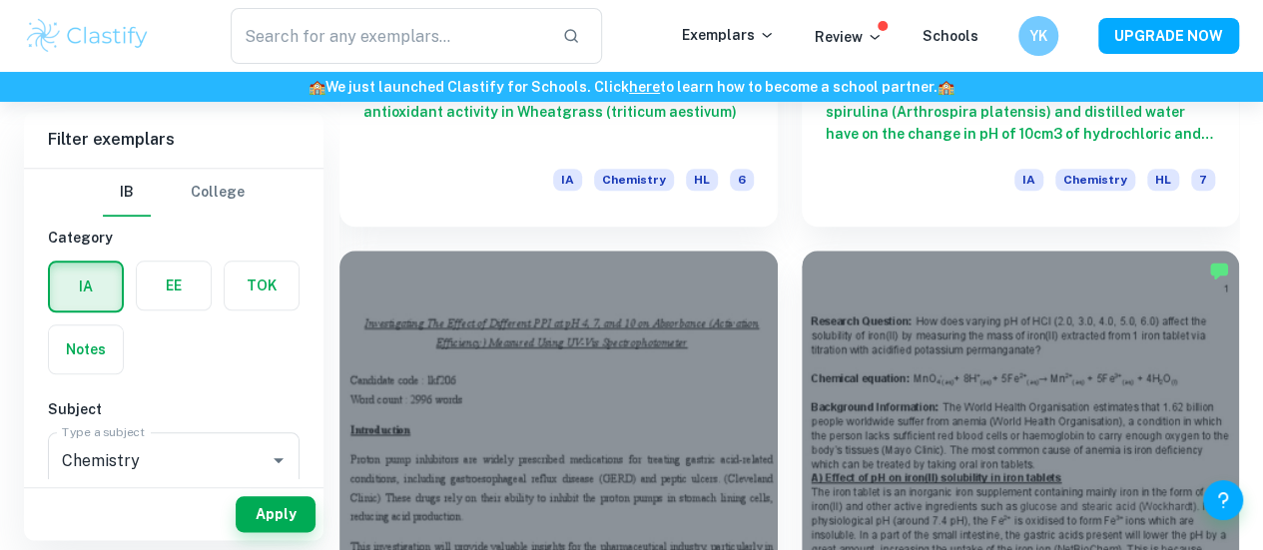
scroll to position [4683, 0]
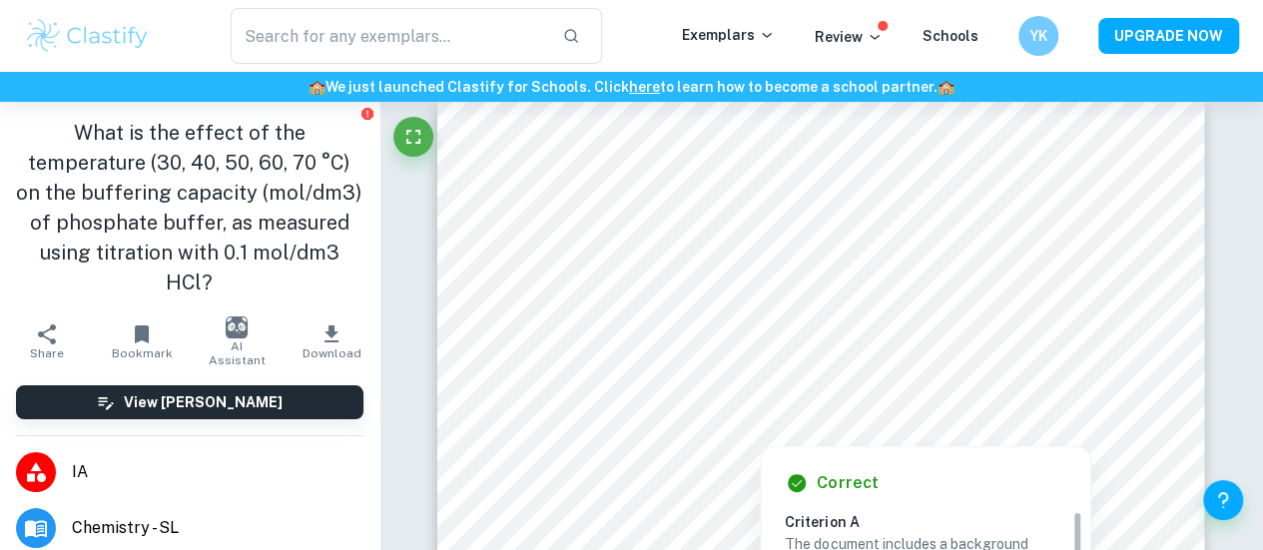
scroll to position [24, 0]
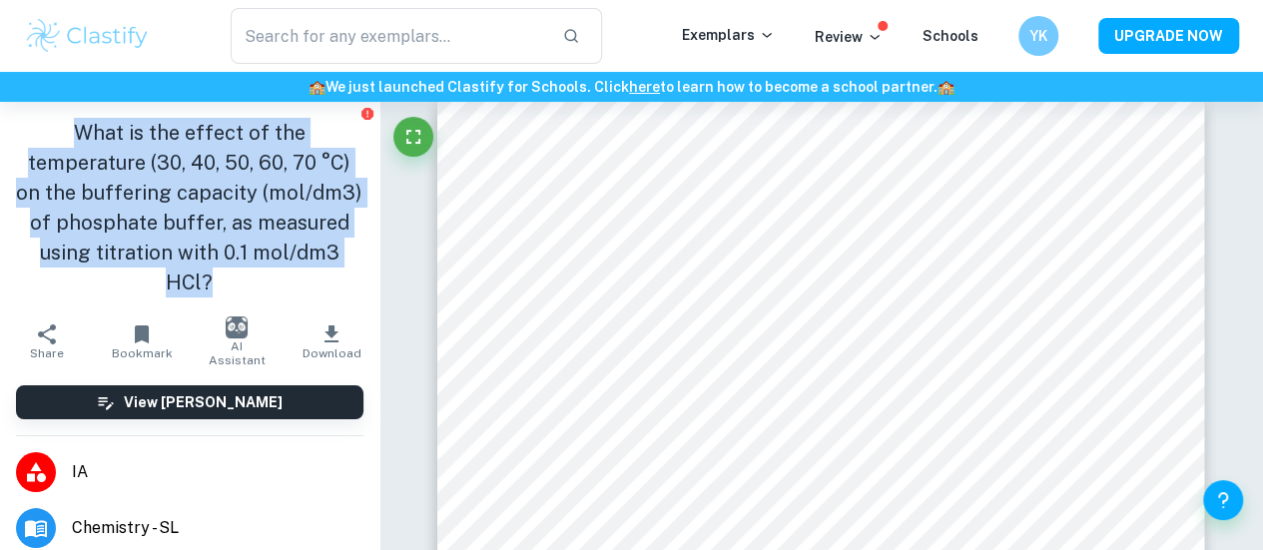
drag, startPoint x: 70, startPoint y: 122, endPoint x: 256, endPoint y: 283, distance: 245.6
click at [256, 283] on h1 "What is the effect of the temperature (30, 40, 50, 60, 70 °C) on the buffering …" at bounding box center [189, 208] width 347 height 180
copy h1 "What is the effect of the temperature (30, 40, 50, 60, 70 °C) on the buffering …"
